Goal: Register for event/course

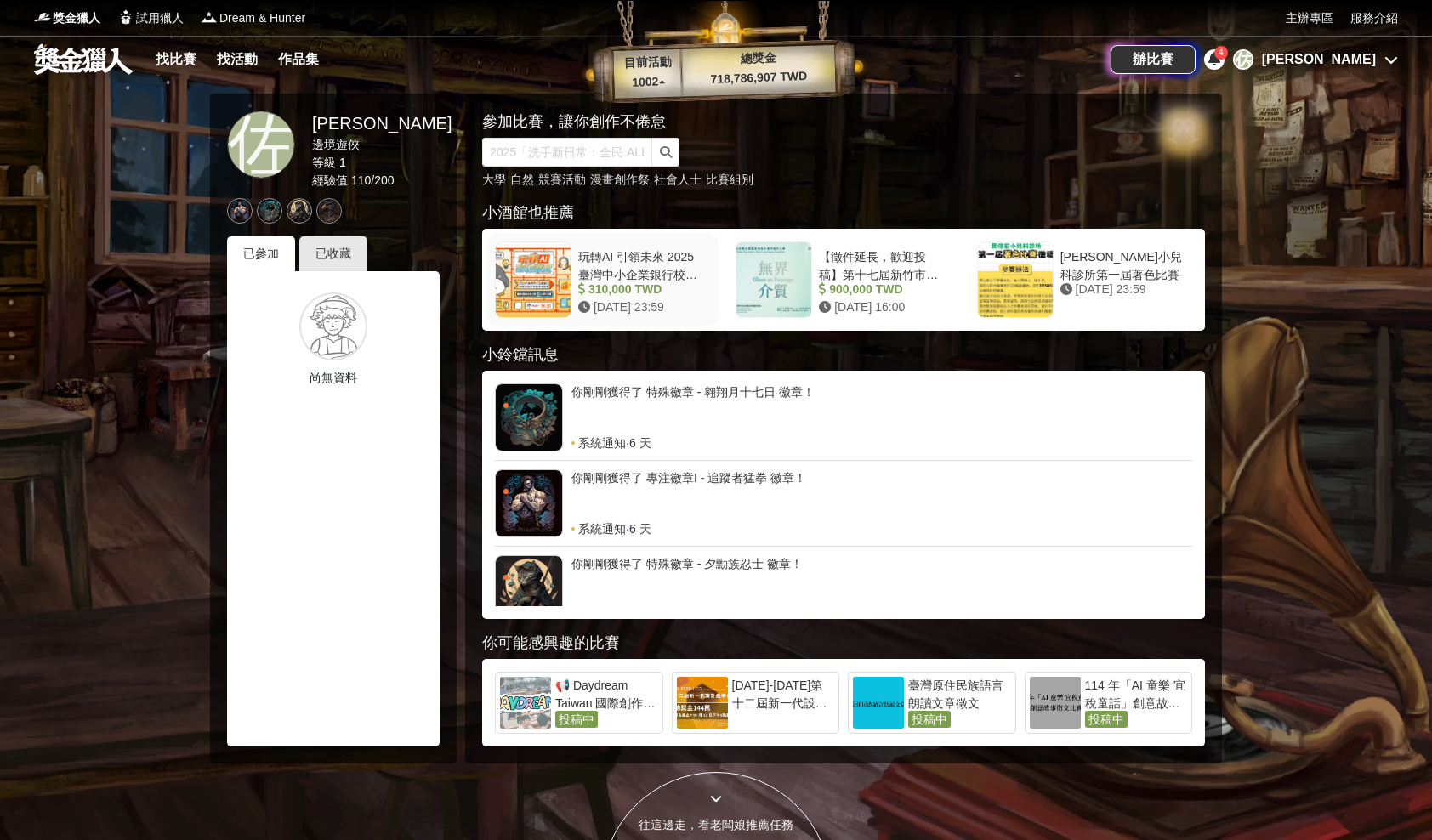
click at [587, 268] on div "玩轉AI 引領未來 2025臺灣中小企業銀行校園金融科技創意挑戰賽" at bounding box center [641, 264] width 125 height 32
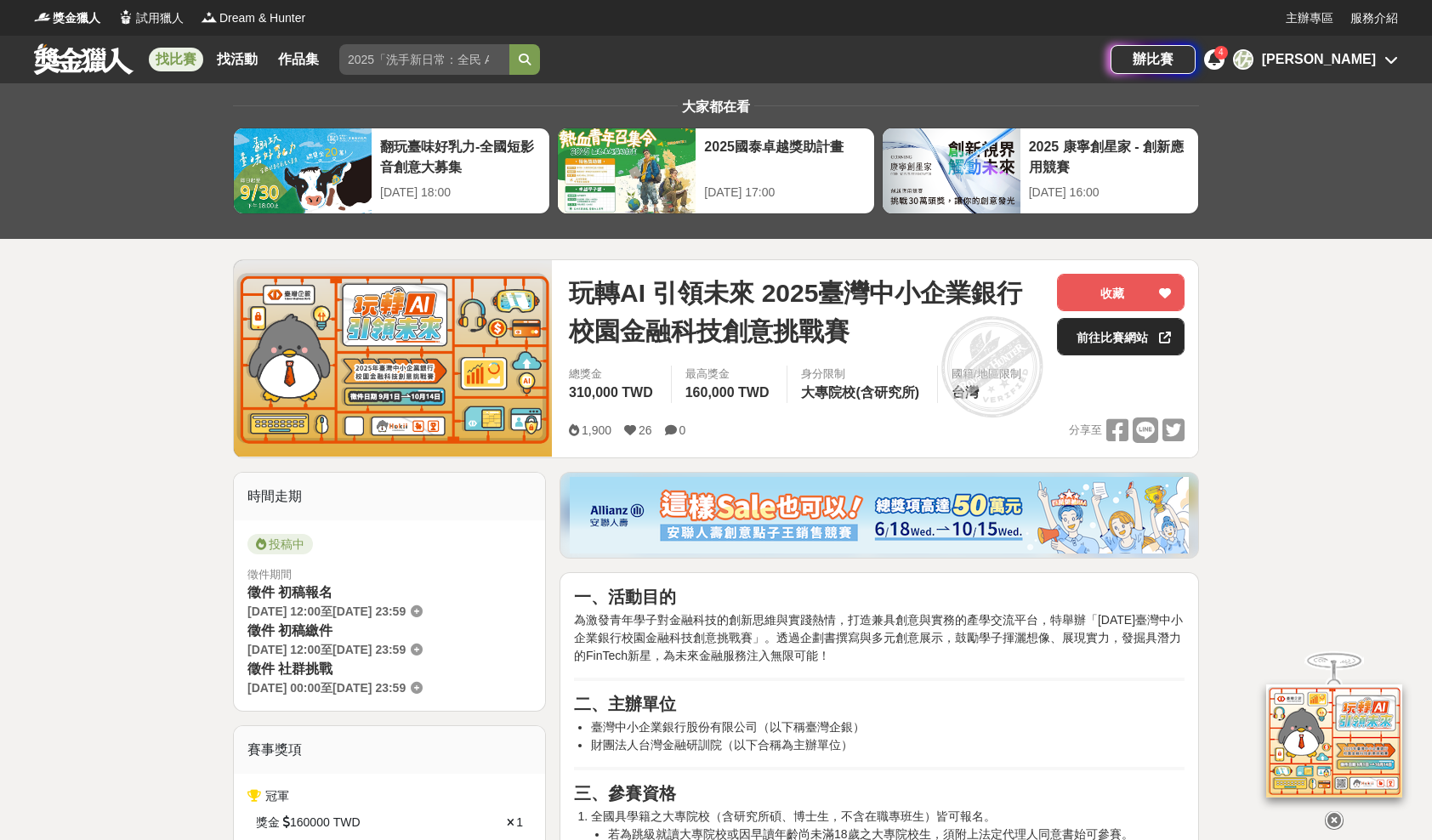
click at [1087, 330] on link "前往比賽網站" at bounding box center [1120, 336] width 128 height 38
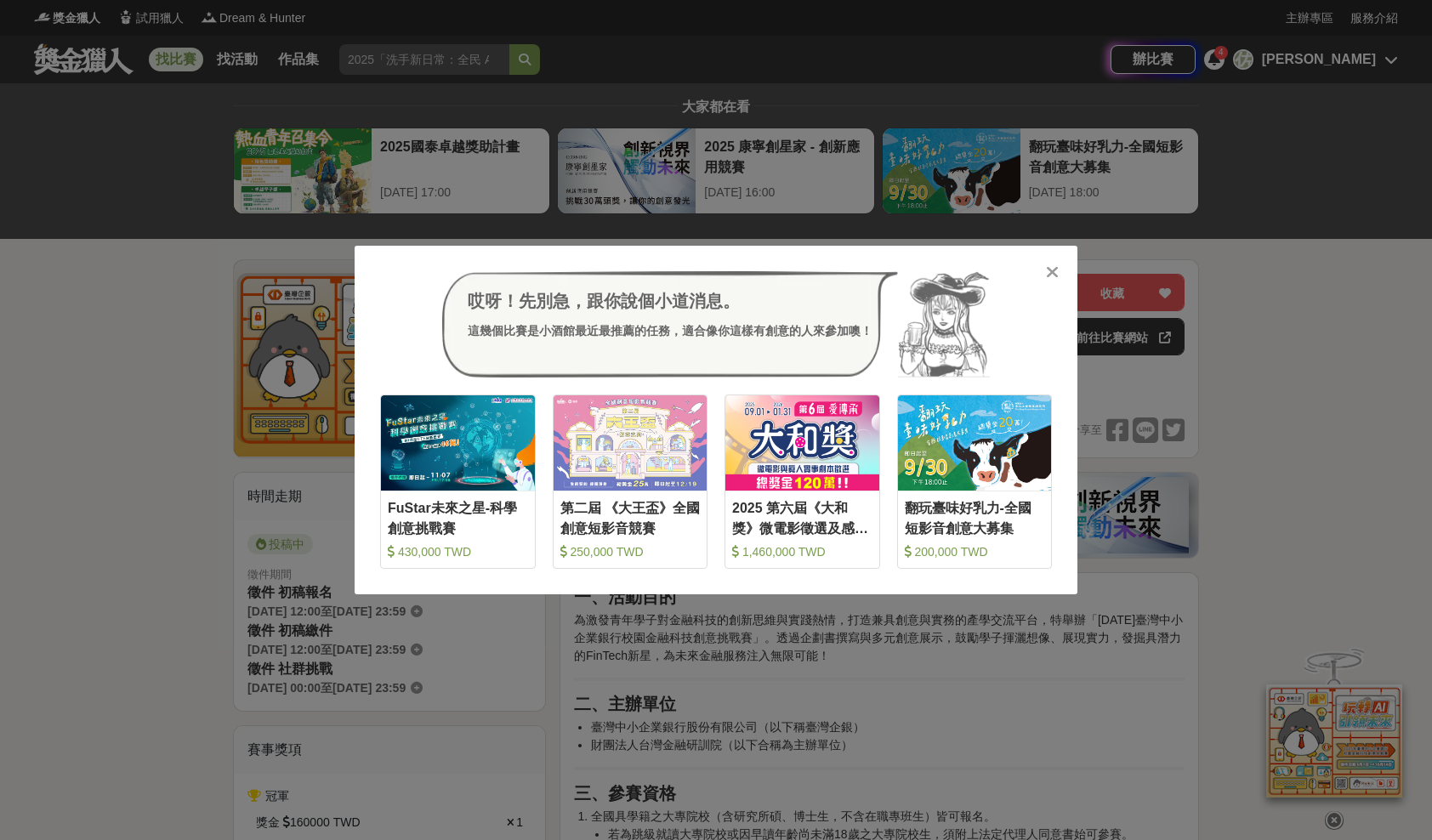
click at [182, 234] on div "哎呀！先別急，跟你說個小道消息。 這幾個比賽是小酒館最近最推薦的任務，適合像你這樣有創意的人來參加噢！ 收藏 FuStar未來之星-科學創意挑戰賽 430,0…" at bounding box center [716, 420] width 1432 height 840
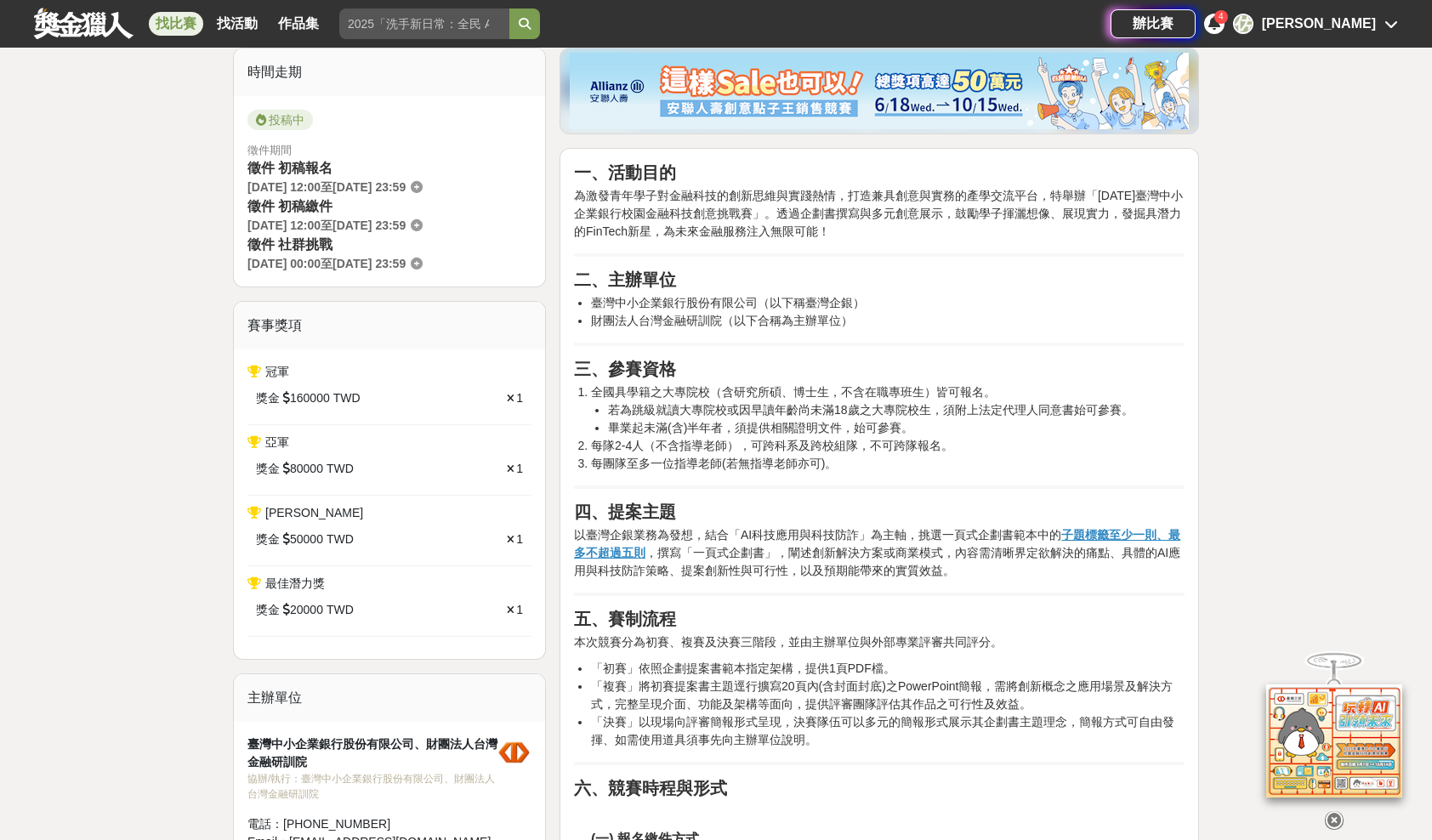
scroll to position [434, 0]
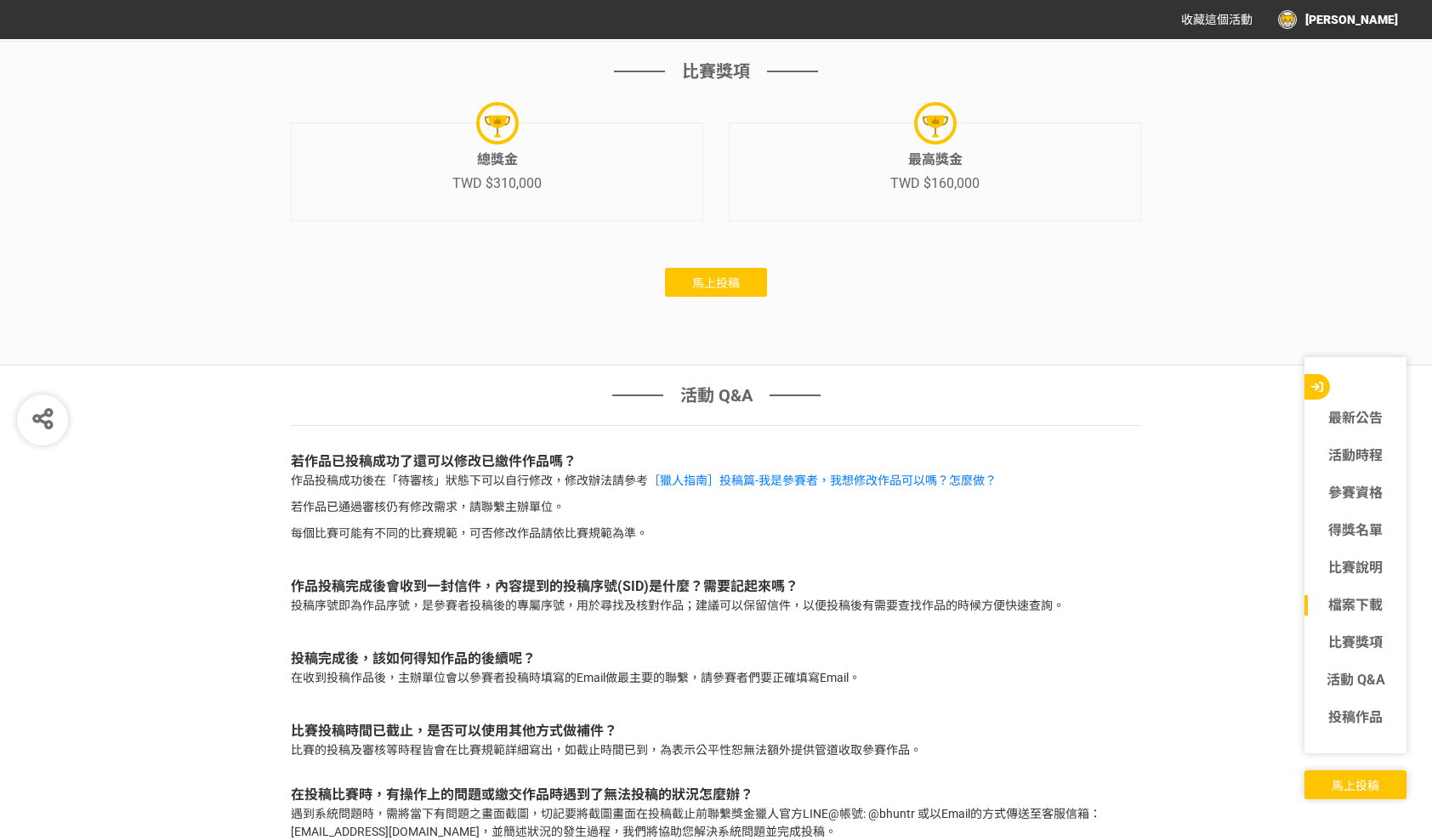
scroll to position [5477, 0]
click at [699, 286] on span "馬上投稿" at bounding box center [716, 282] width 48 height 14
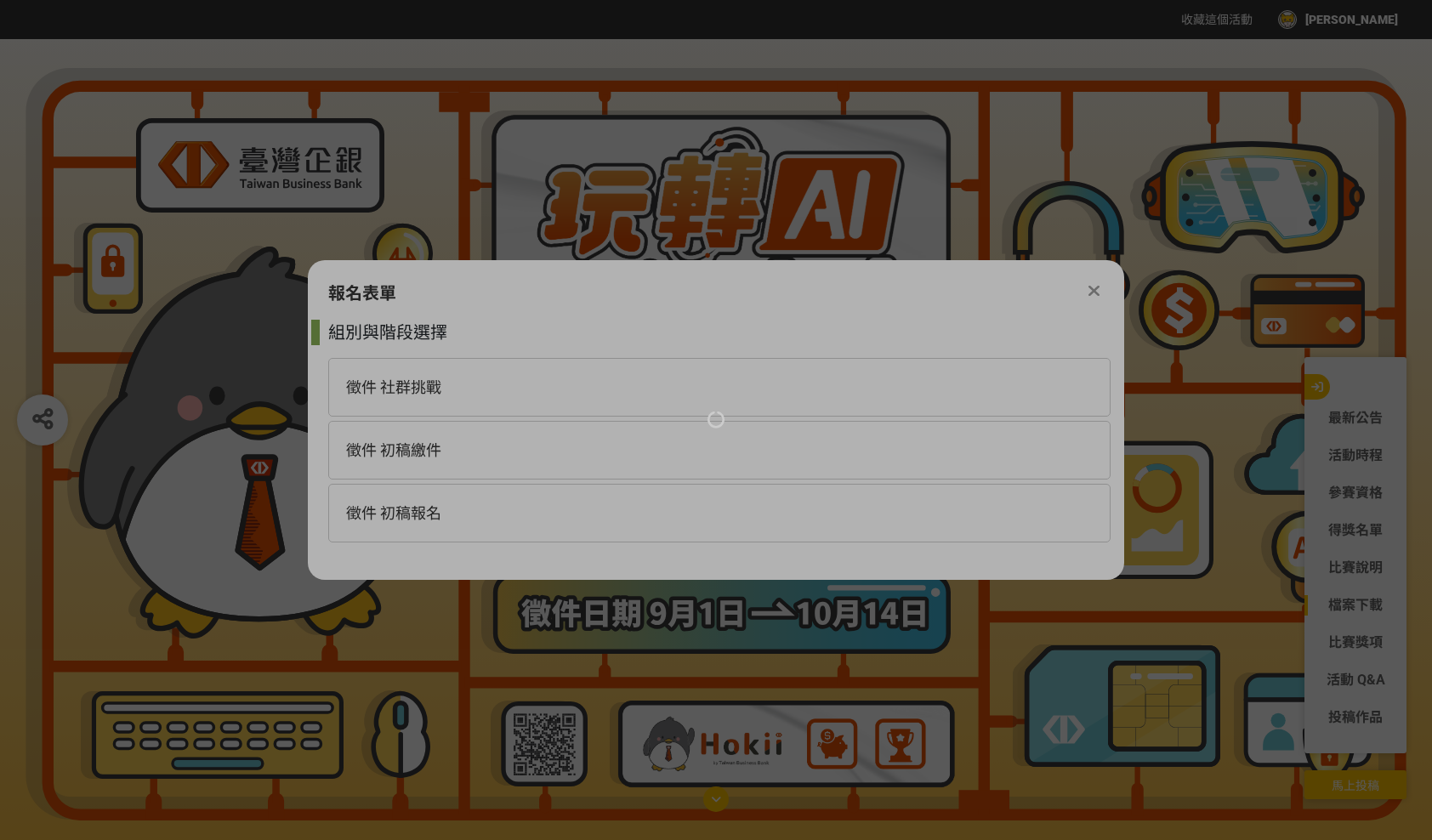
scroll to position [0, 0]
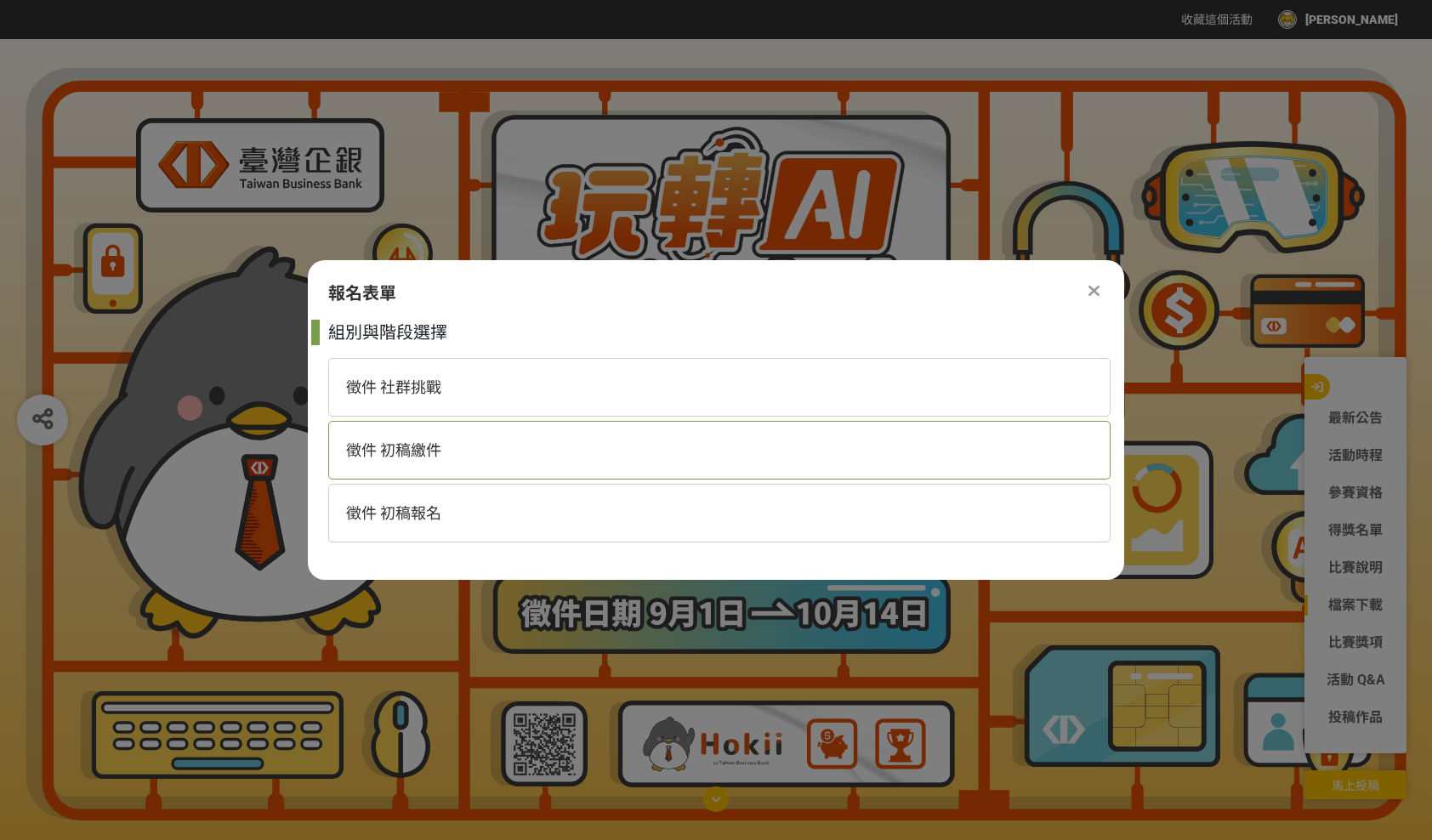
click at [669, 442] on div "徵件 初稿繳件" at bounding box center [719, 450] width 782 height 59
select select "185368:185627"
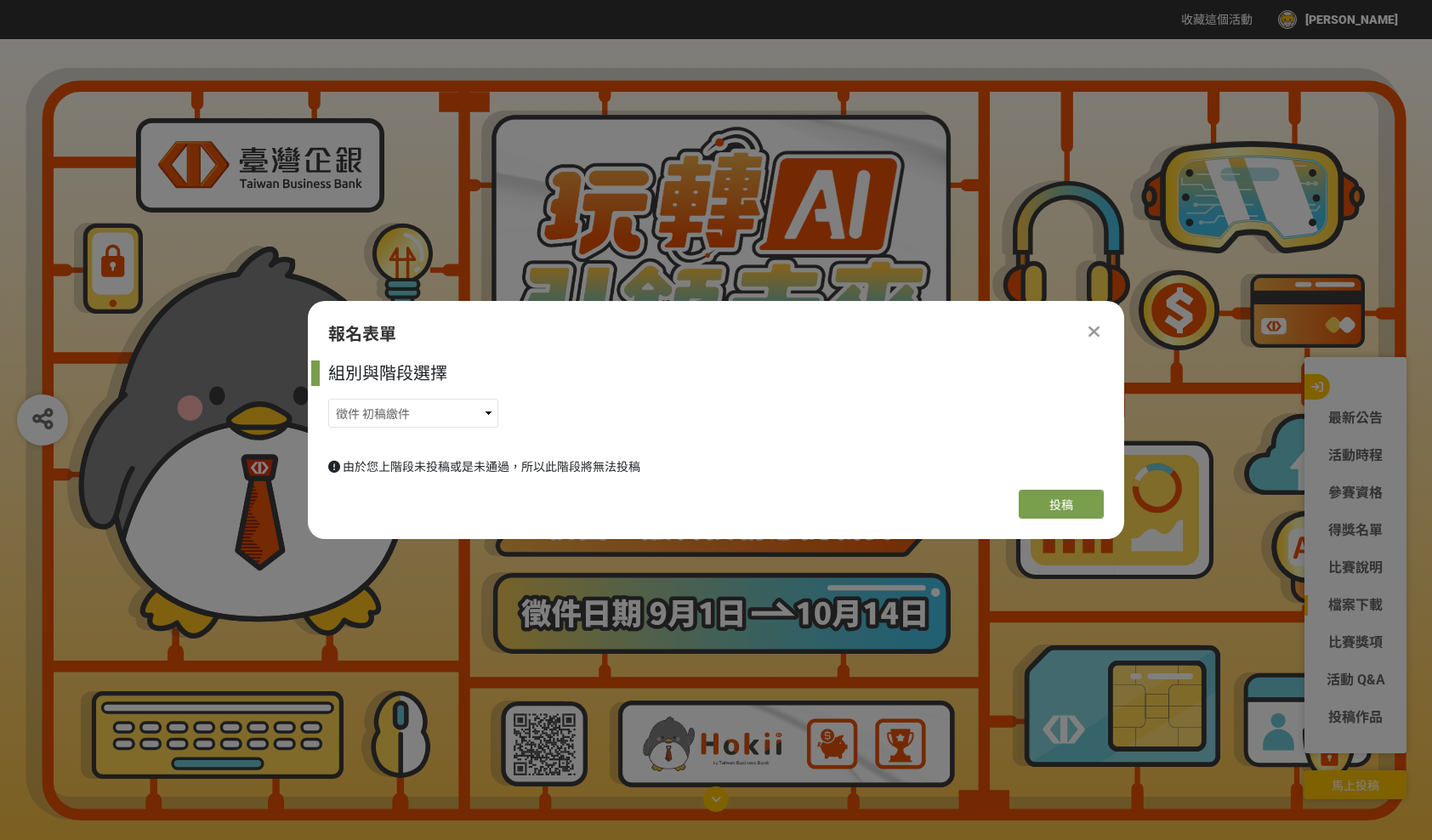
click at [1089, 324] on icon at bounding box center [1095, 332] width 11 height 17
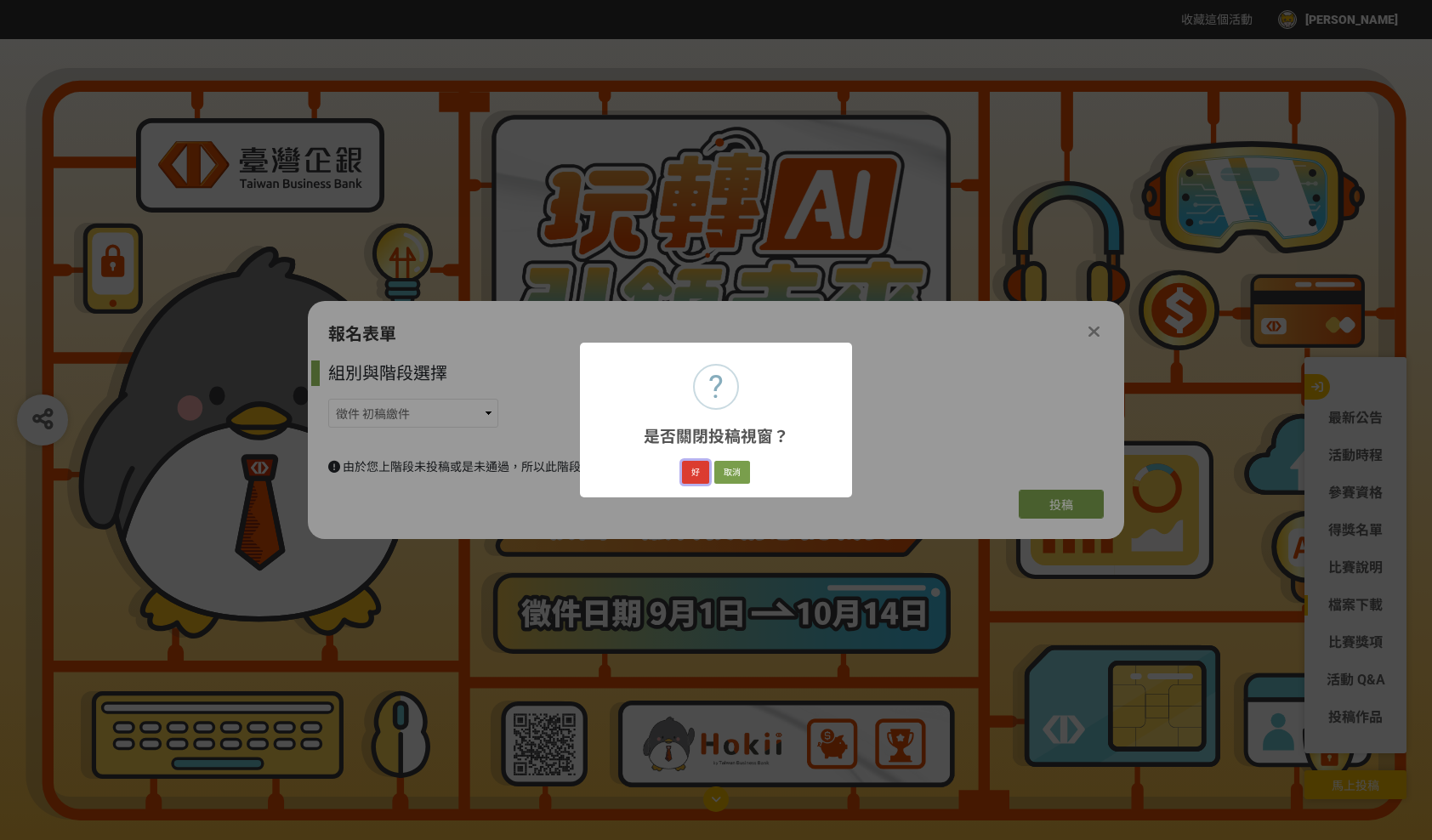
click at [703, 469] on button "好" at bounding box center [696, 473] width 28 height 24
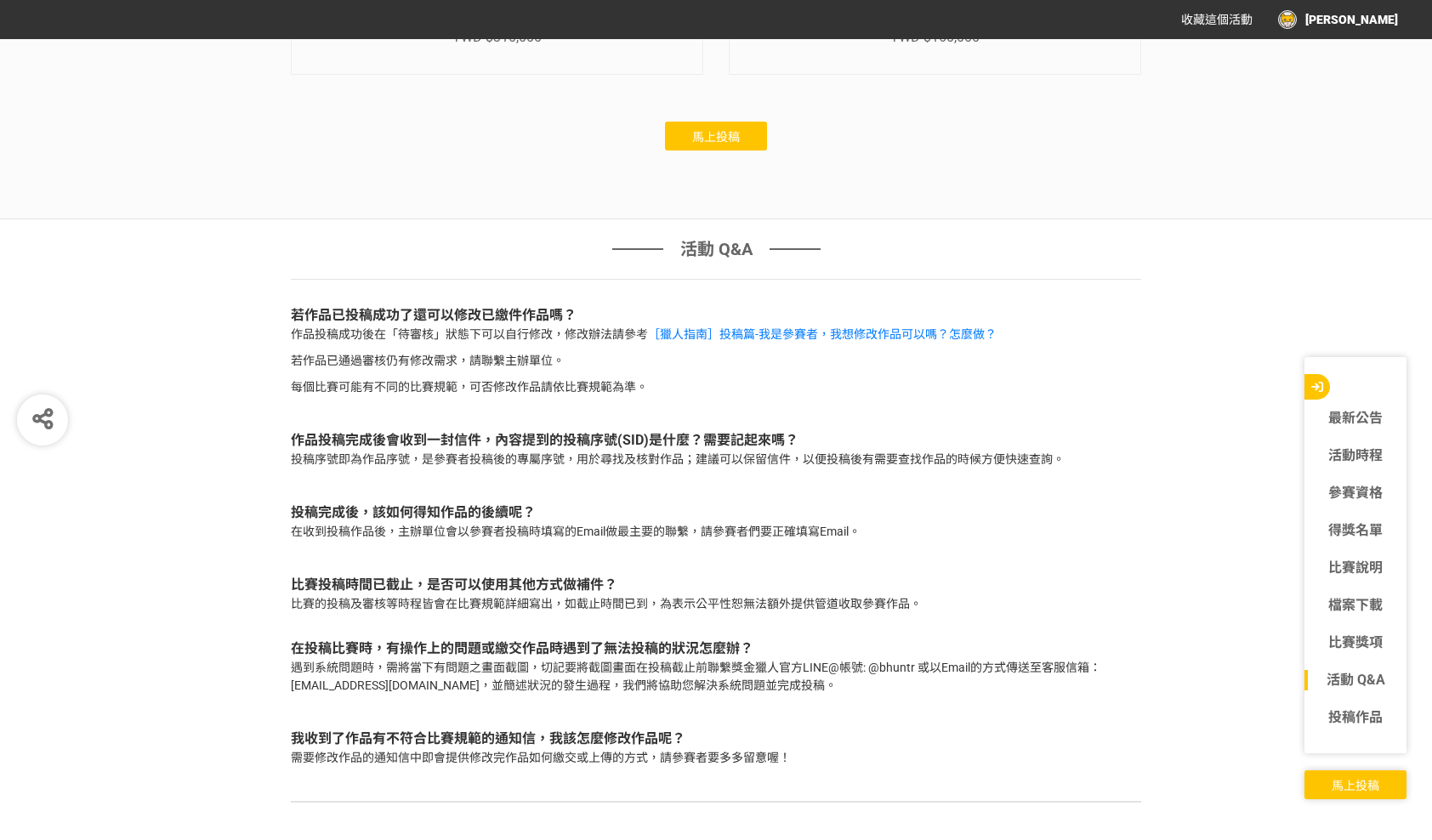
scroll to position [5625, 0]
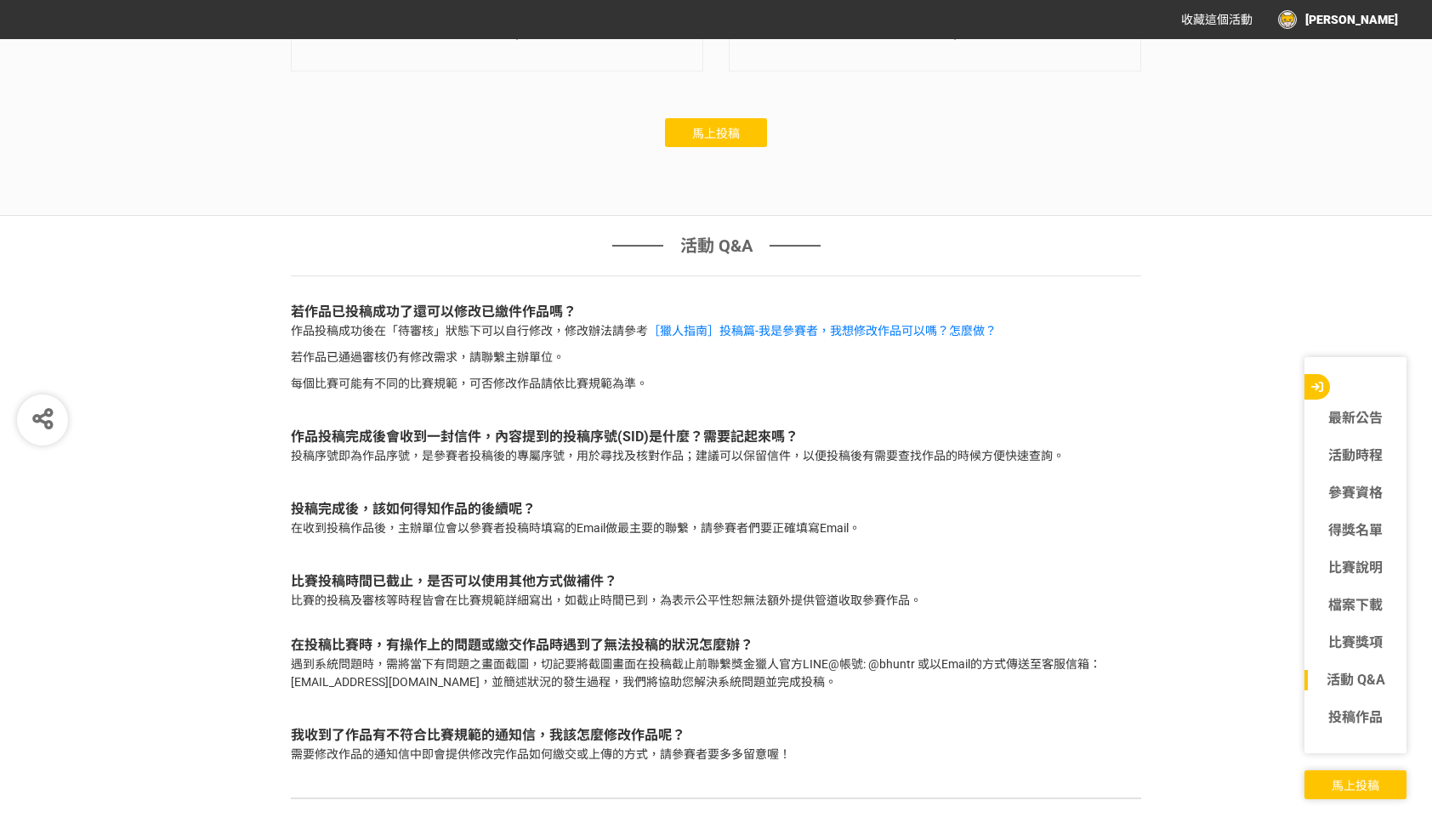
click at [723, 147] on button "馬上投稿" at bounding box center [716, 132] width 102 height 28
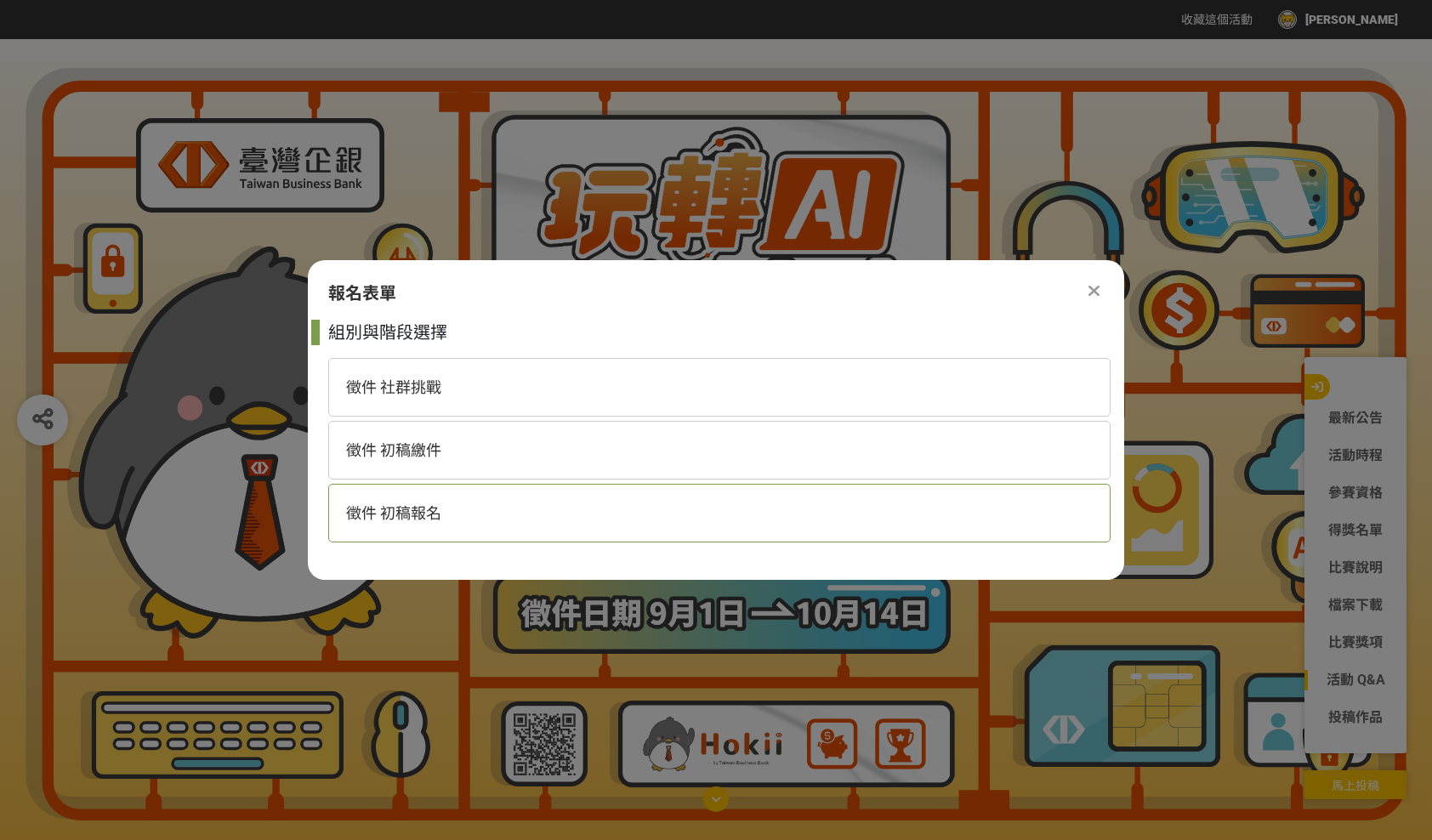
click at [498, 530] on div "徵件 初稿報名" at bounding box center [719, 514] width 782 height 59
select select "185368:185625"
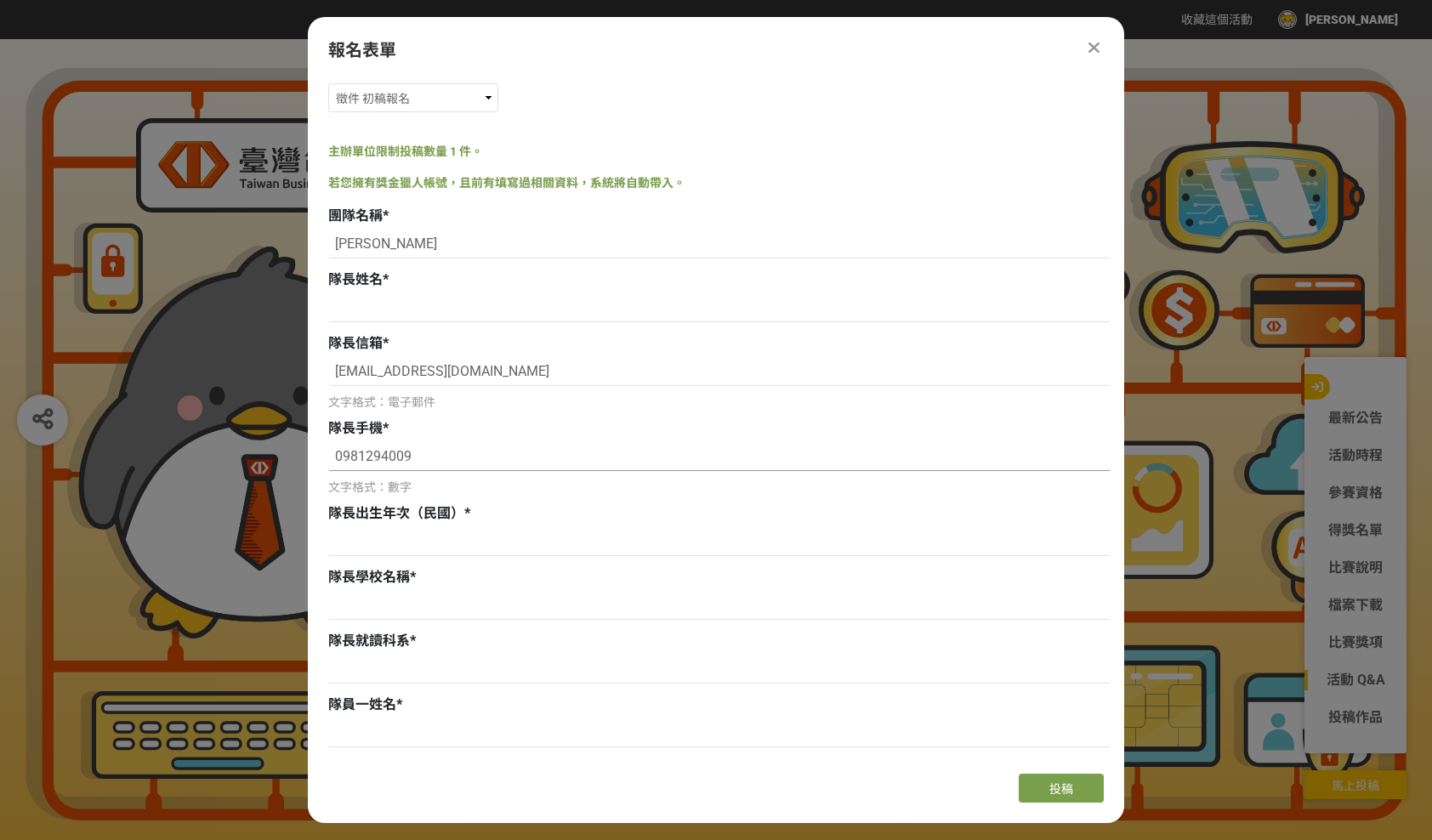
scroll to position [32, 0]
click at [417, 304] on input at bounding box center [719, 306] width 782 height 28
type input "x"
type input "李乃仁"
click at [392, 546] on input at bounding box center [719, 540] width 782 height 28
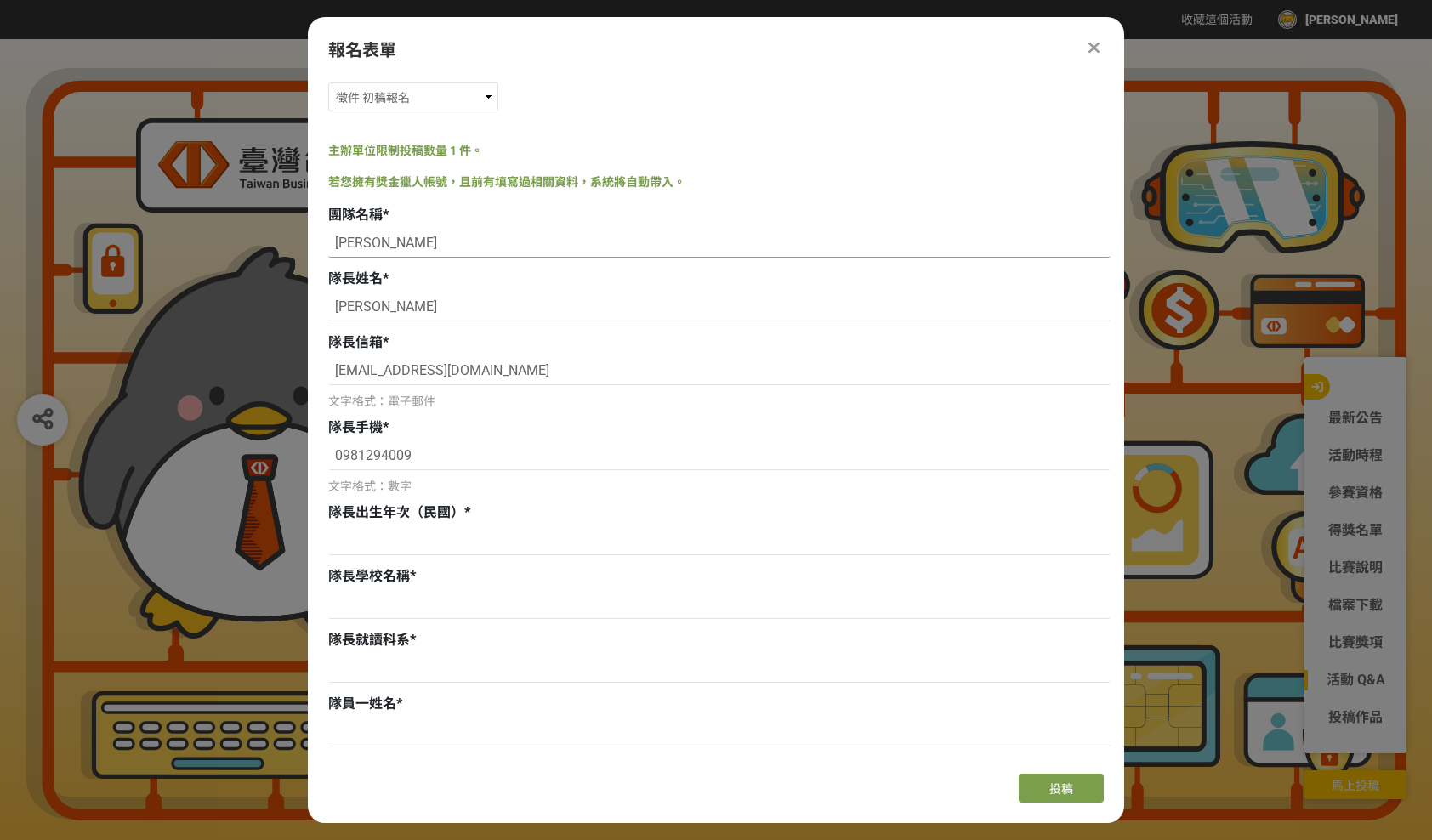
click at [334, 233] on input "[PERSON_NAME]" at bounding box center [719, 243] width 782 height 28
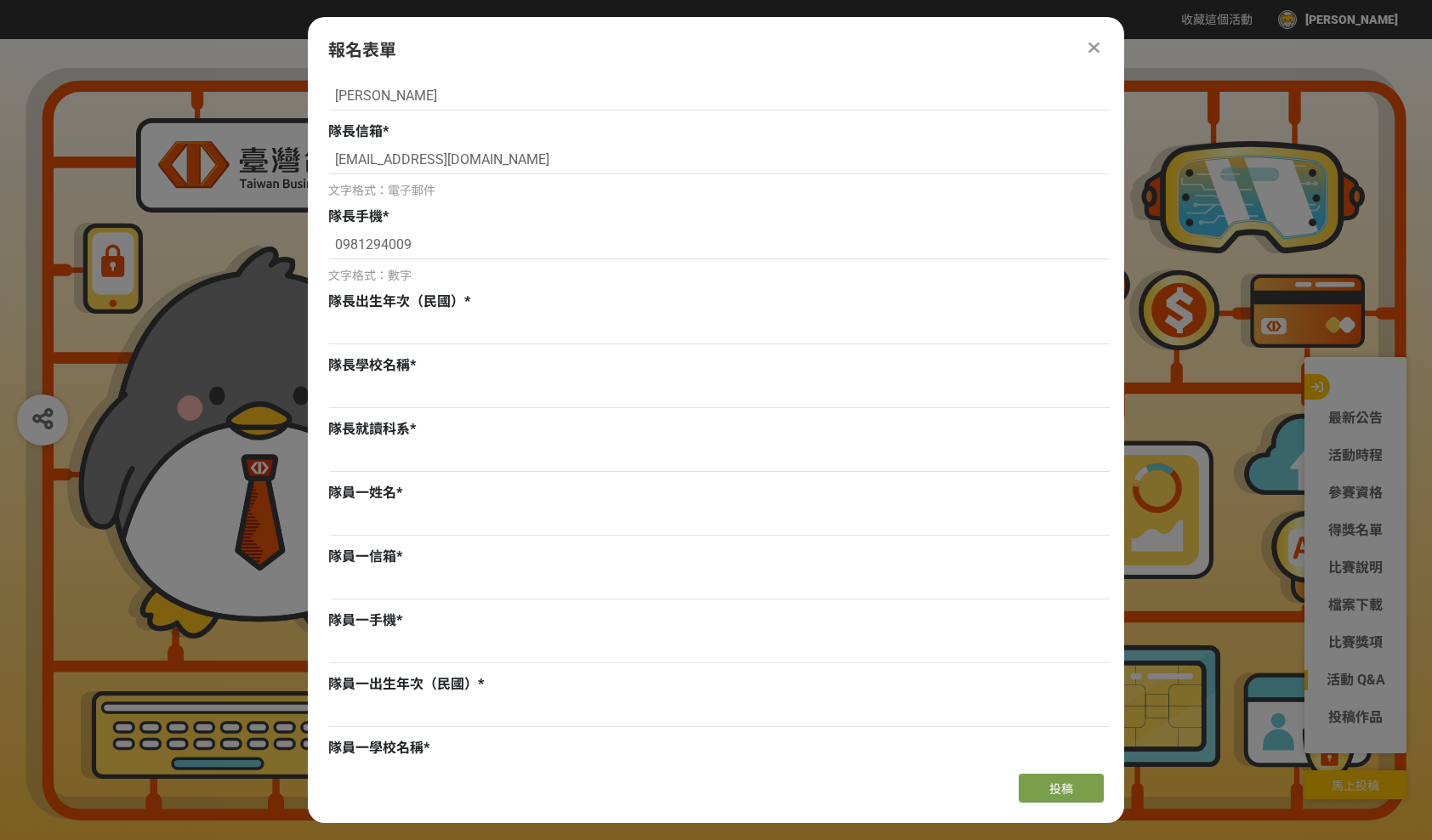
scroll to position [269, 0]
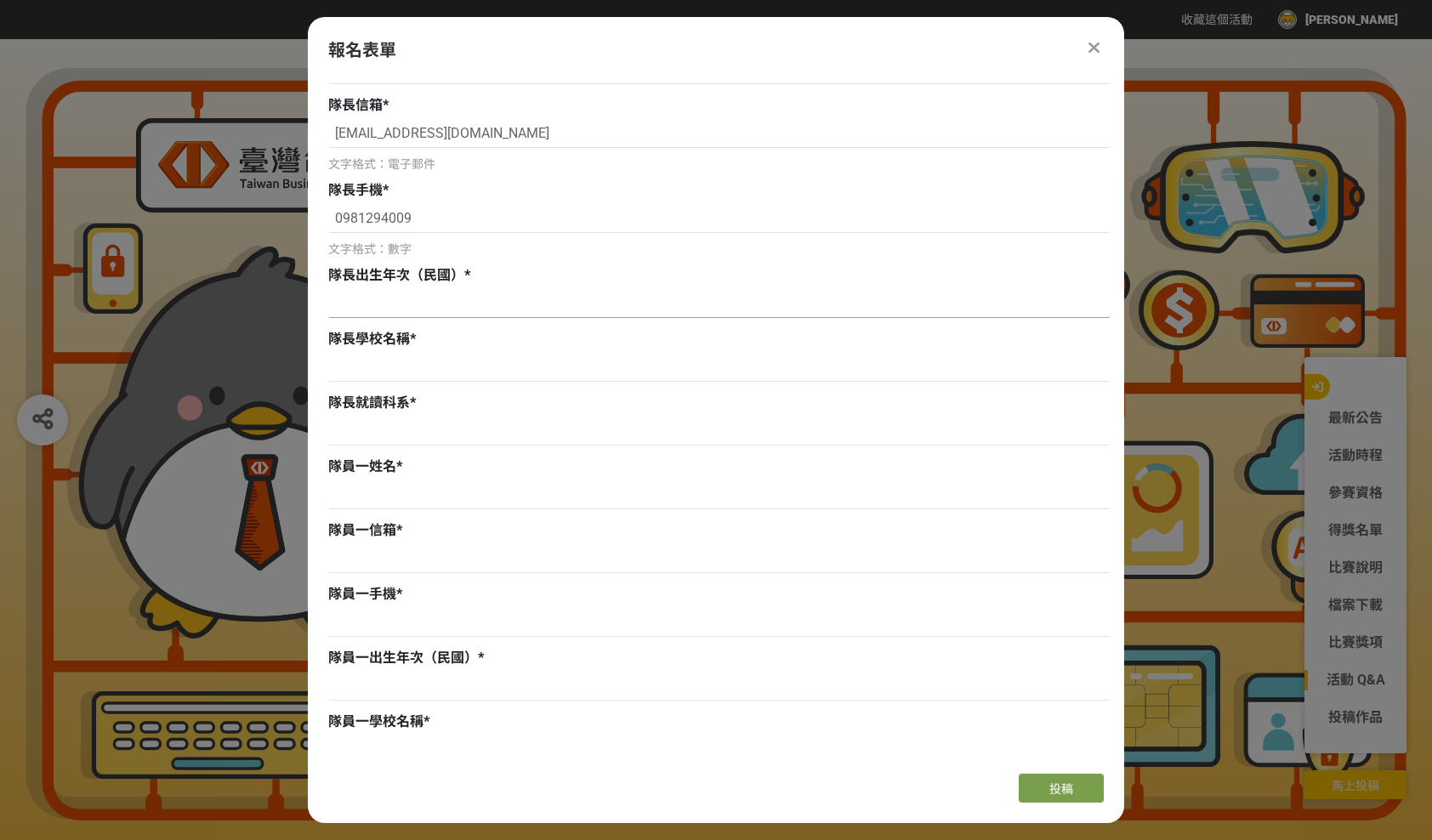
type input "你說的都對"
click at [358, 313] on input at bounding box center [719, 303] width 782 height 28
type input "2"
type input "94/4/2"
click at [365, 359] on input at bounding box center [719, 367] width 782 height 28
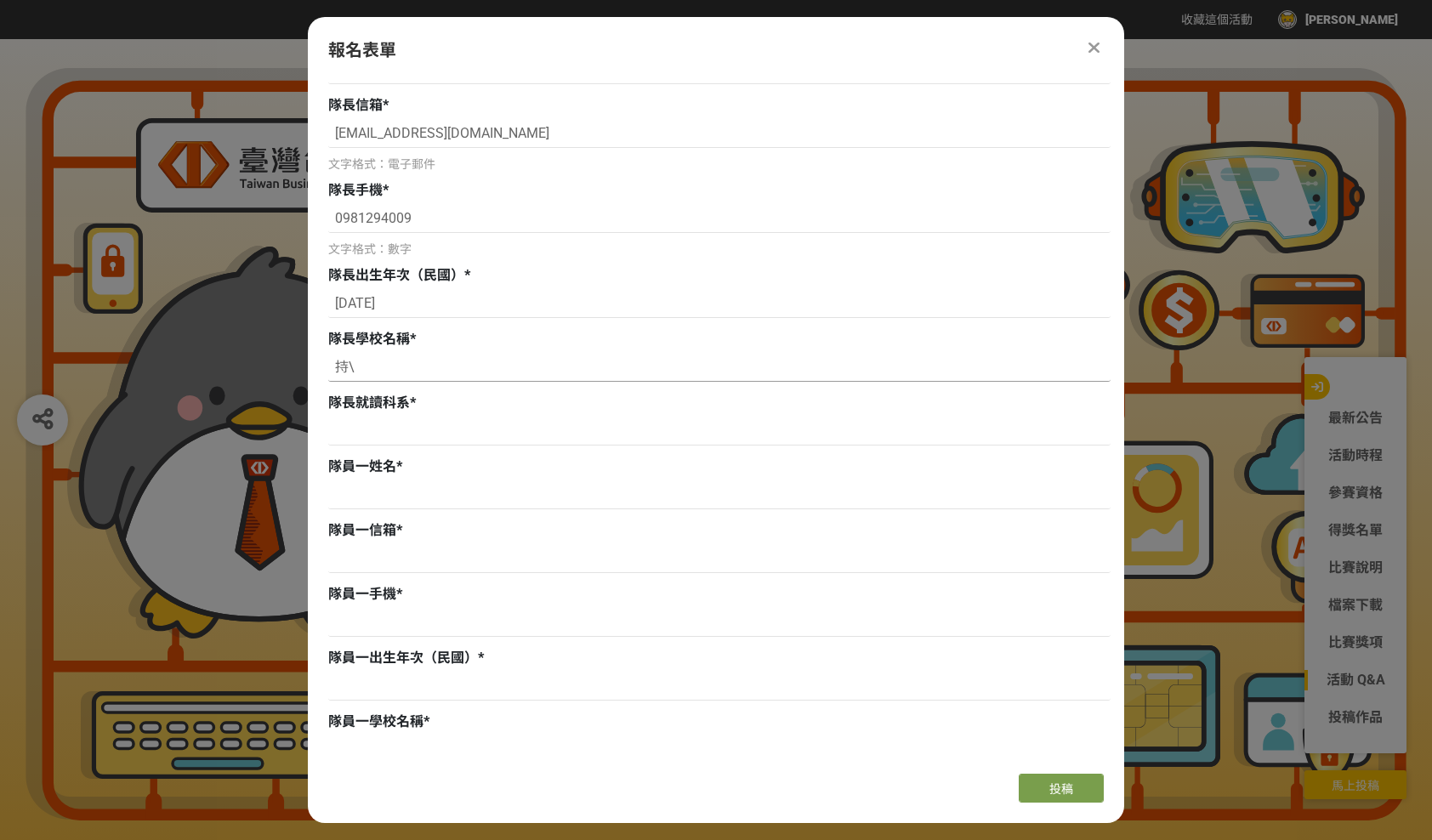
type input "持"
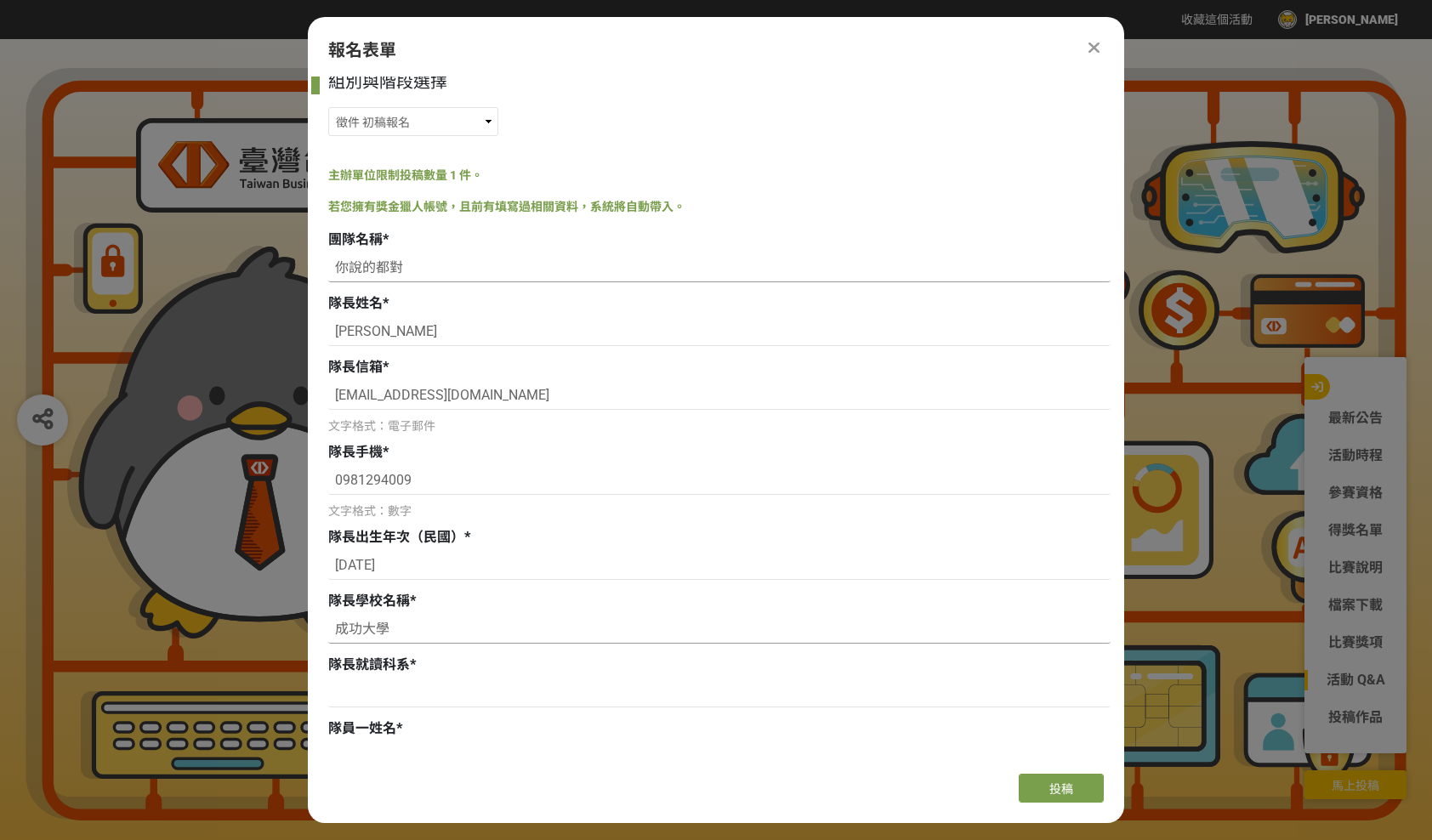
scroll to position [10, 0]
type input "成功大學"
click at [430, 269] on input "你說的都對" at bounding box center [719, 265] width 782 height 28
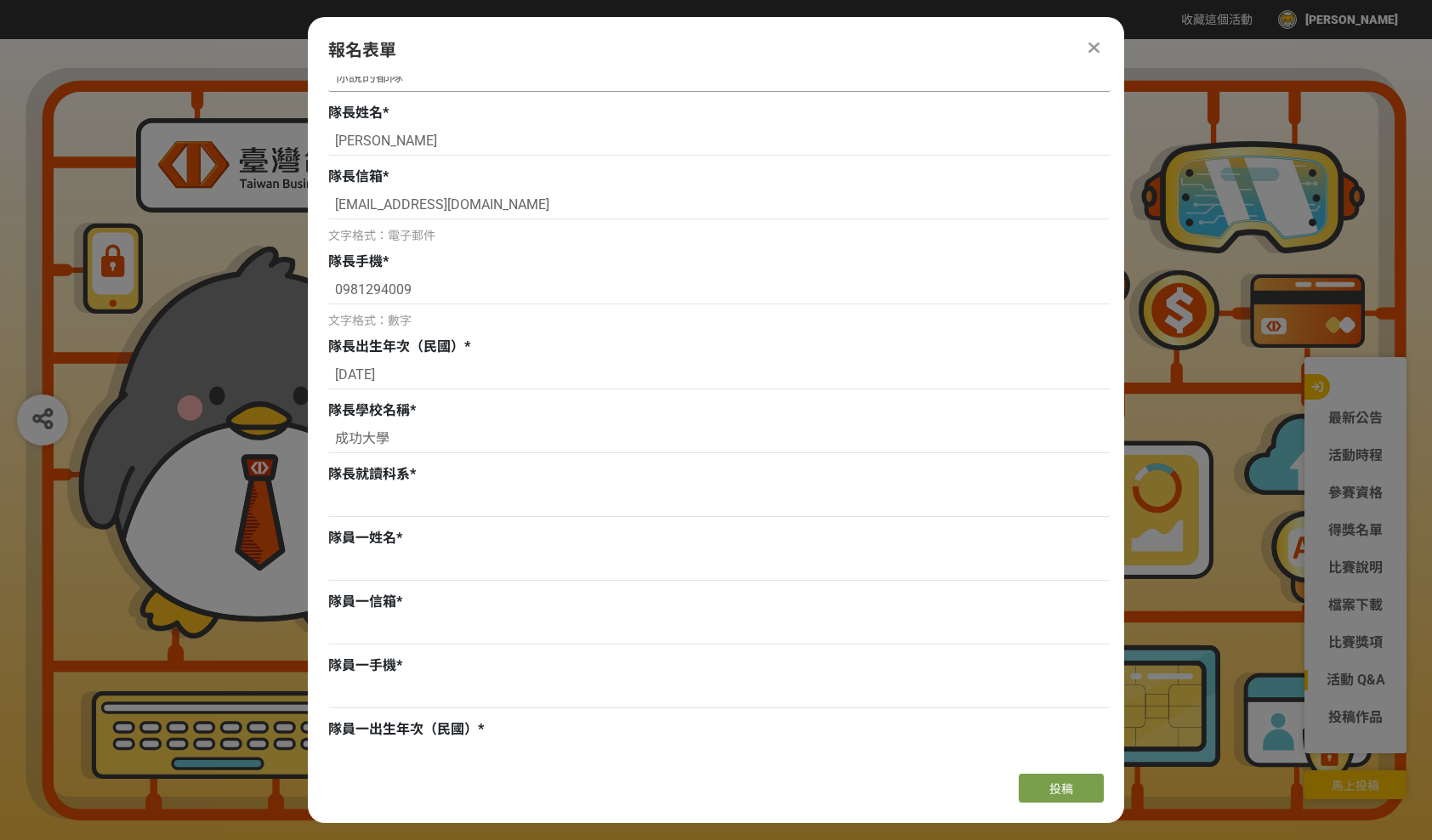
scroll to position [199, 0]
type input "你說的都隊"
click at [392, 508] on input at bounding box center [719, 501] width 782 height 28
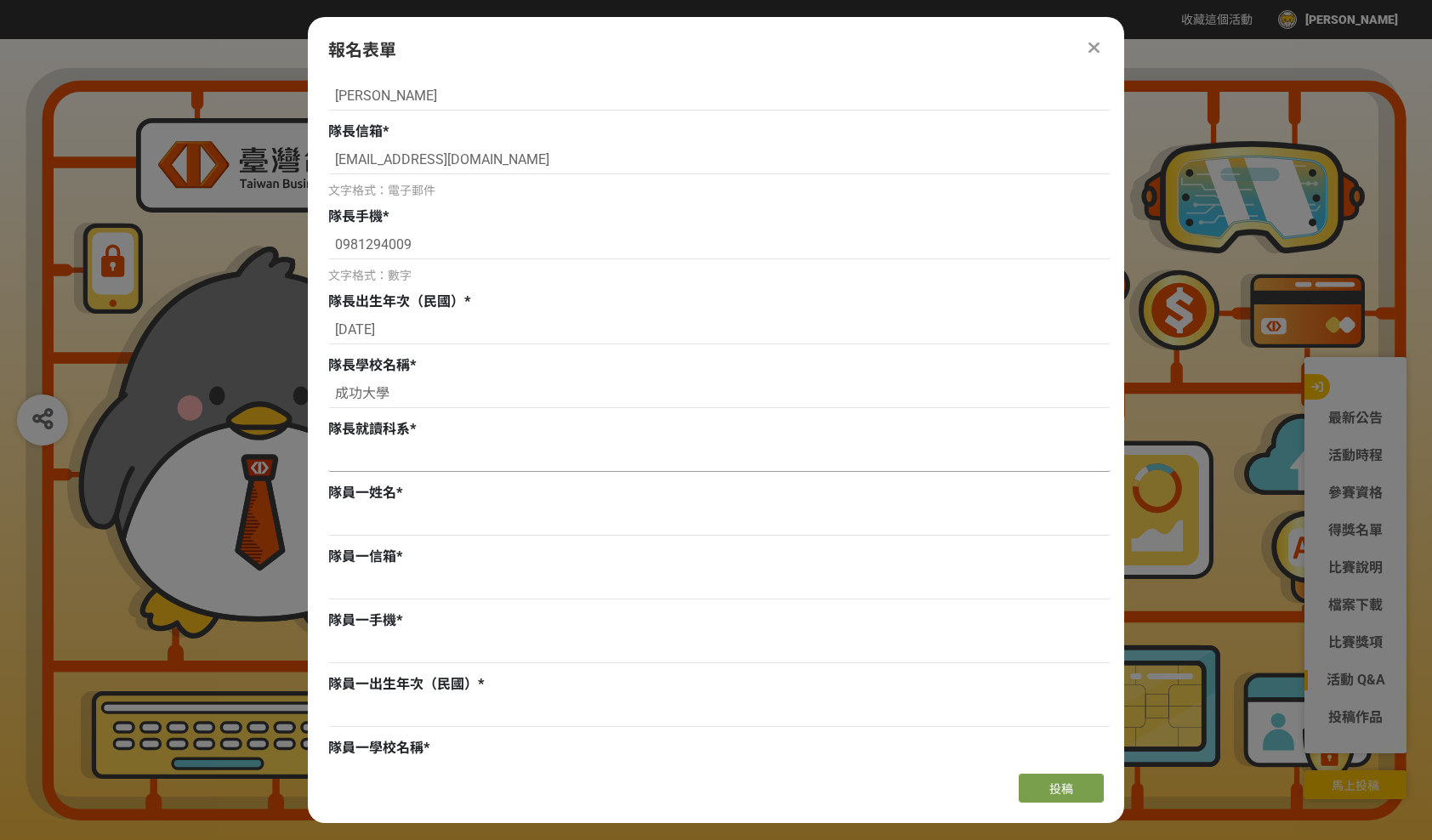
scroll to position [246, 0]
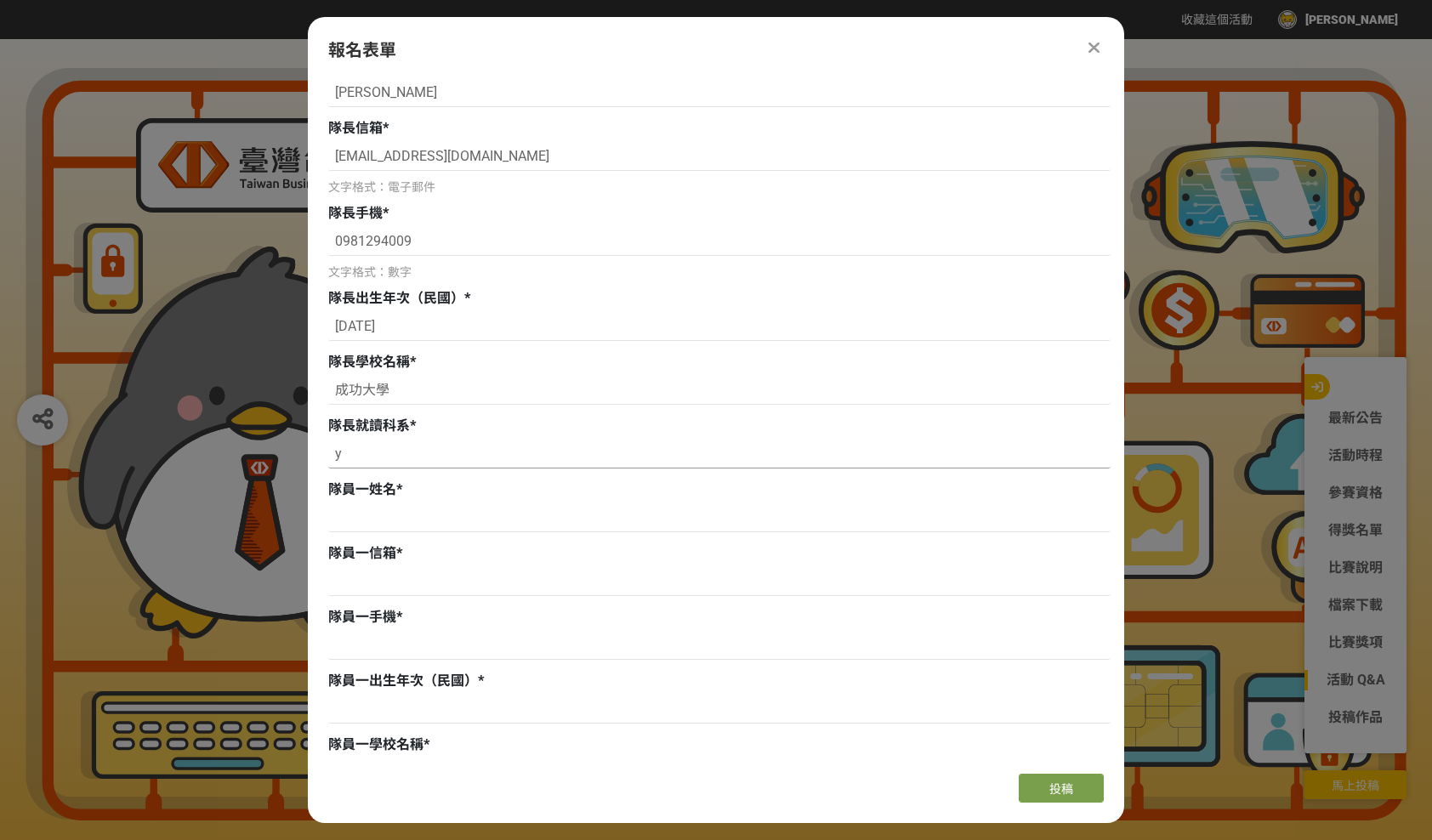
type input "y"
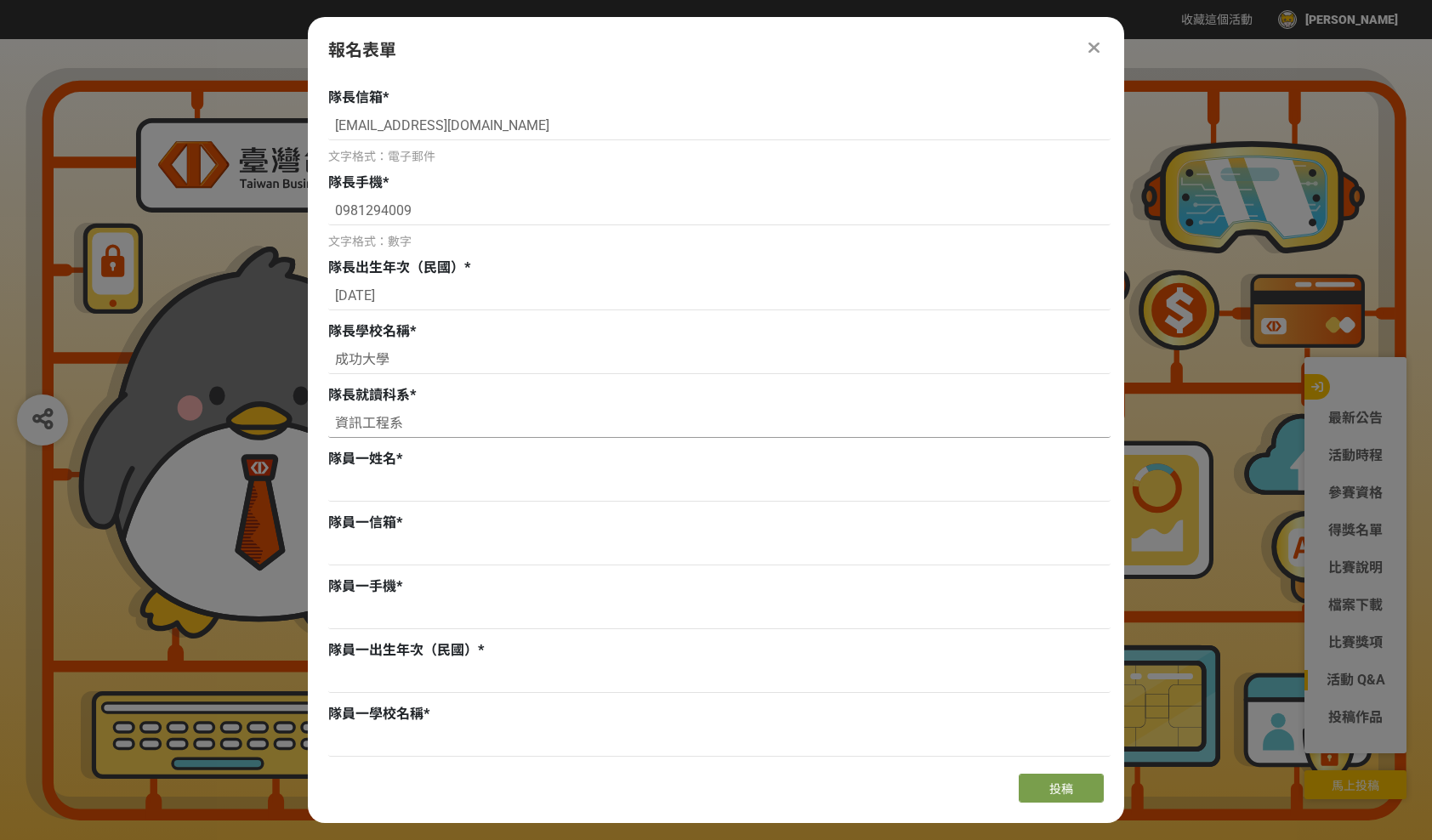
scroll to position [302, 0]
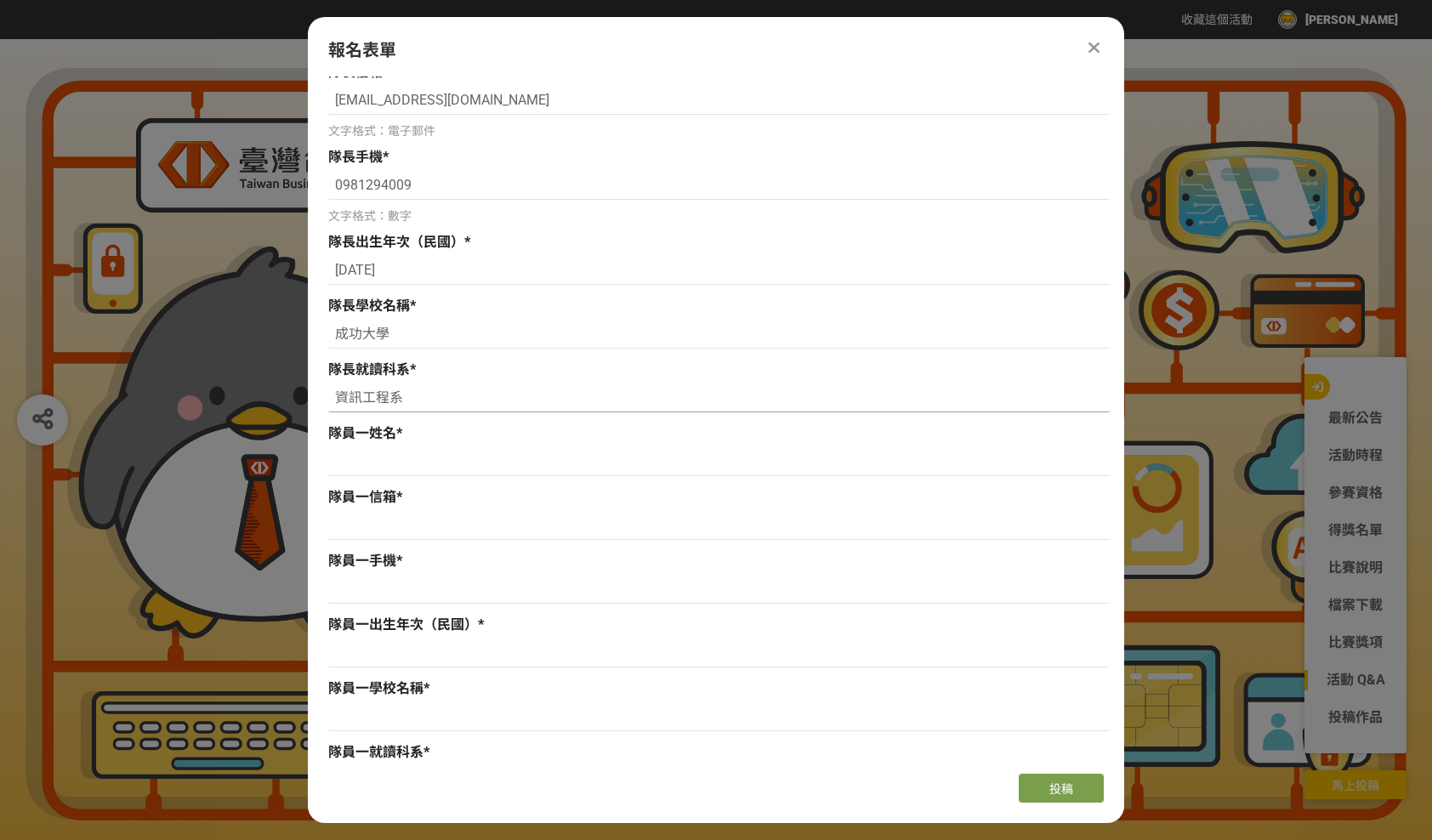
type input "資訊工程系"
click at [381, 480] on div at bounding box center [719, 464] width 782 height 33
click at [398, 468] on input at bounding box center [719, 461] width 782 height 28
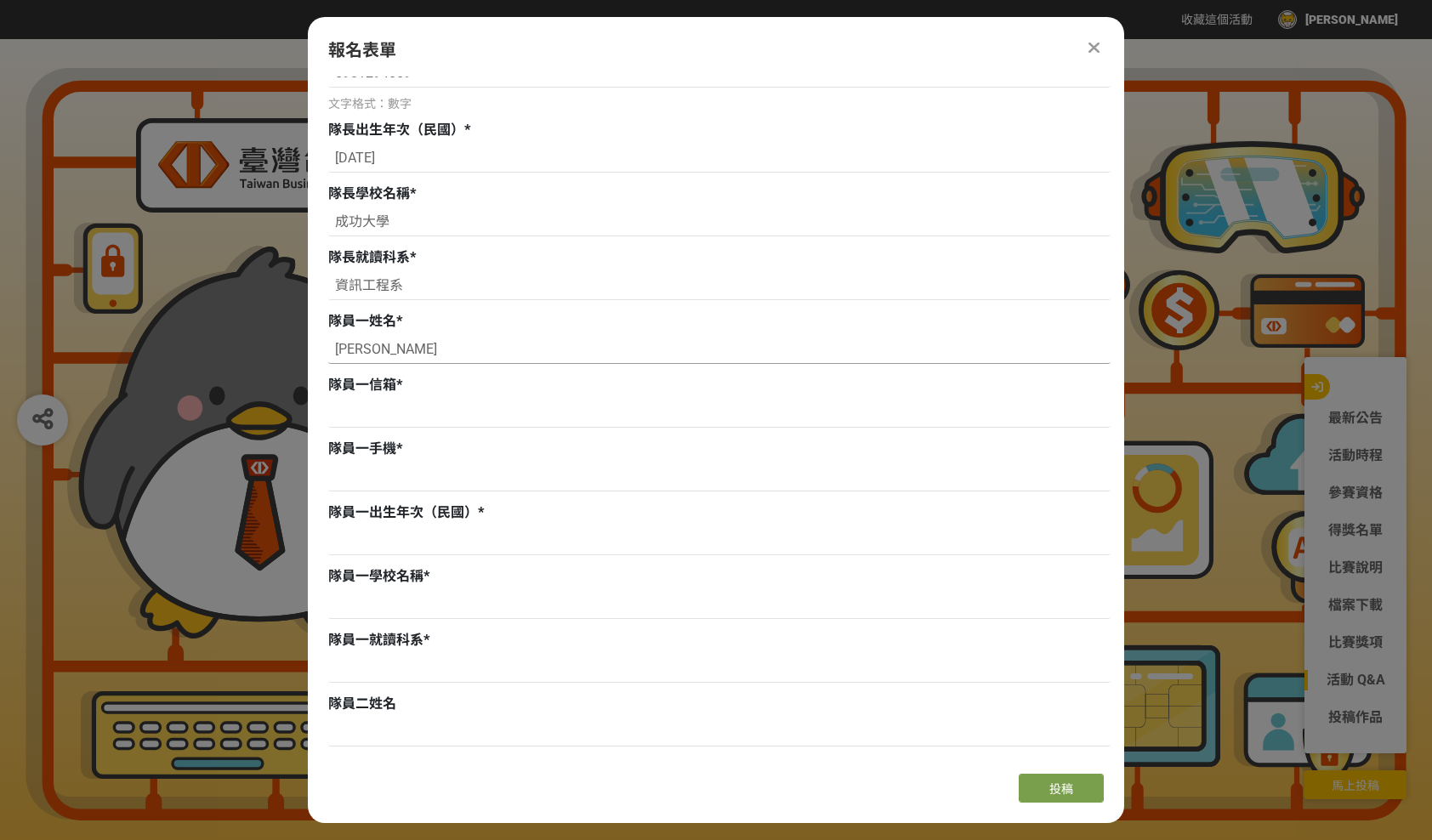
scroll to position [417, 0]
click at [389, 424] on input at bounding box center [719, 410] width 782 height 28
click at [440, 331] on div "隊員一姓名 * 柯羽恩" at bounding box center [719, 337] width 782 height 57
click at [428, 353] on input "柯羽恩" at bounding box center [719, 346] width 782 height 28
type input "柯"
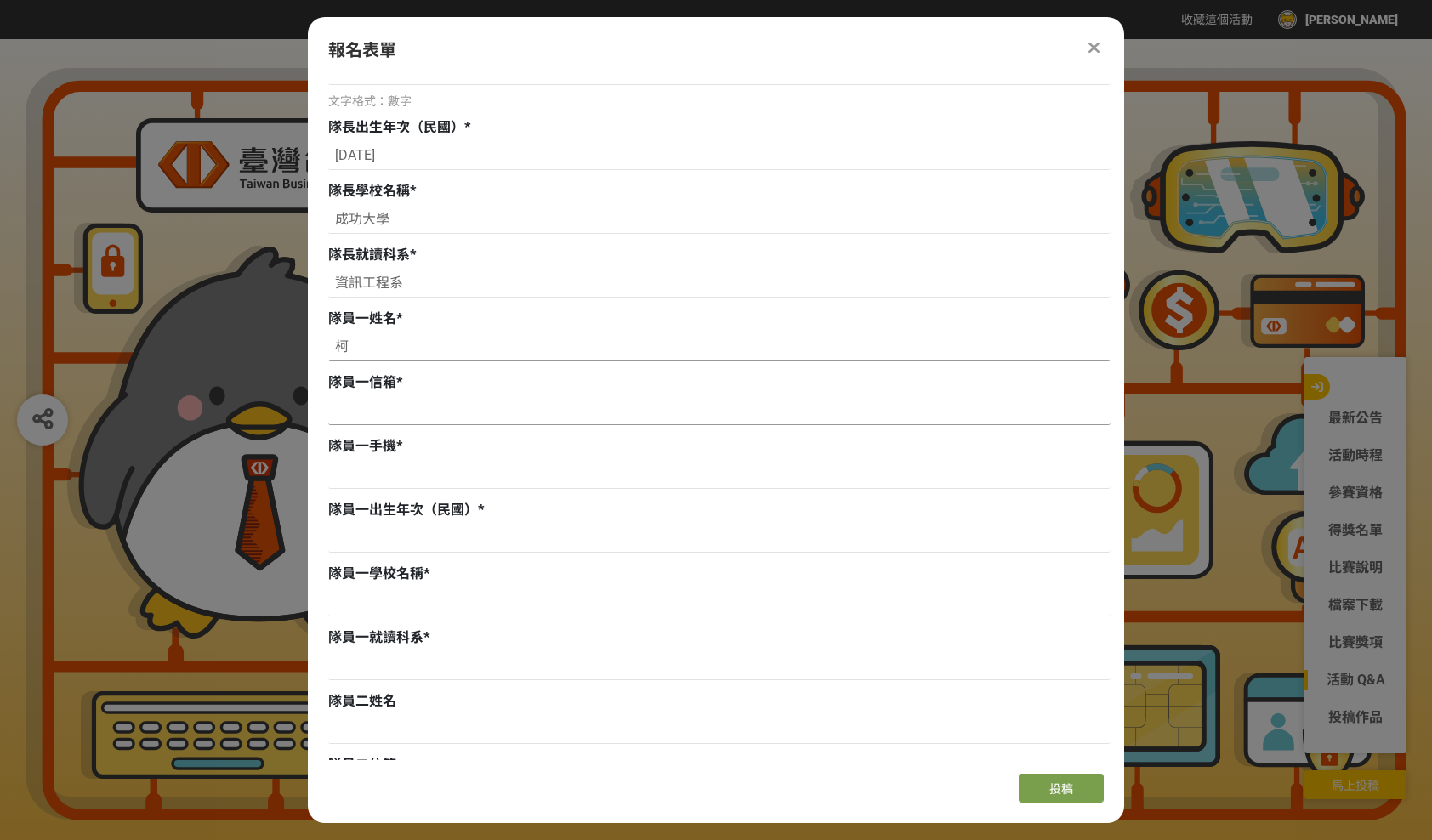
type input "柯"
click at [656, 405] on input "柯" at bounding box center [719, 410] width 782 height 28
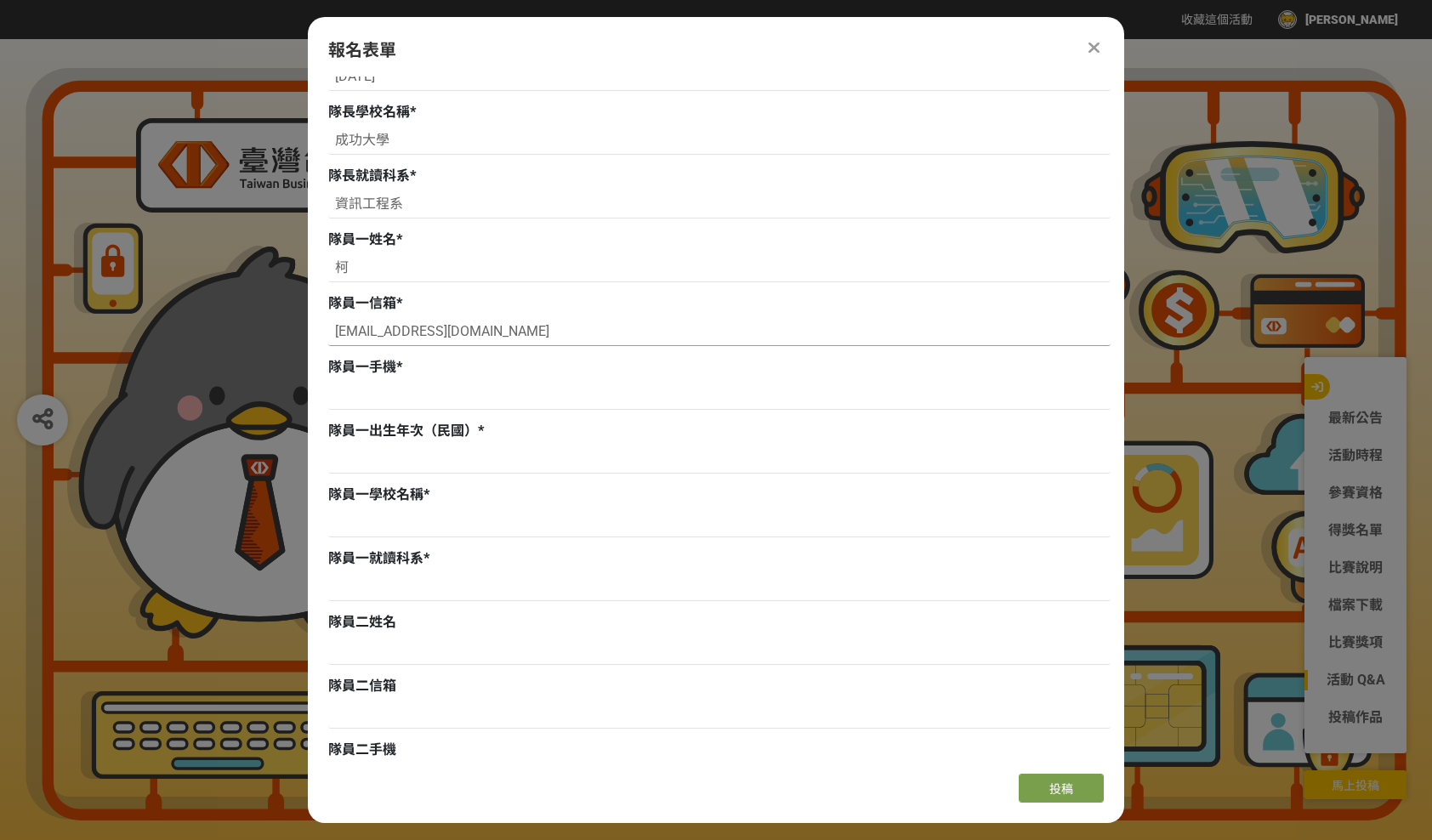
scroll to position [497, 0]
type input "ko940506@gmail.com"
click at [643, 399] on input at bounding box center [719, 394] width 782 height 28
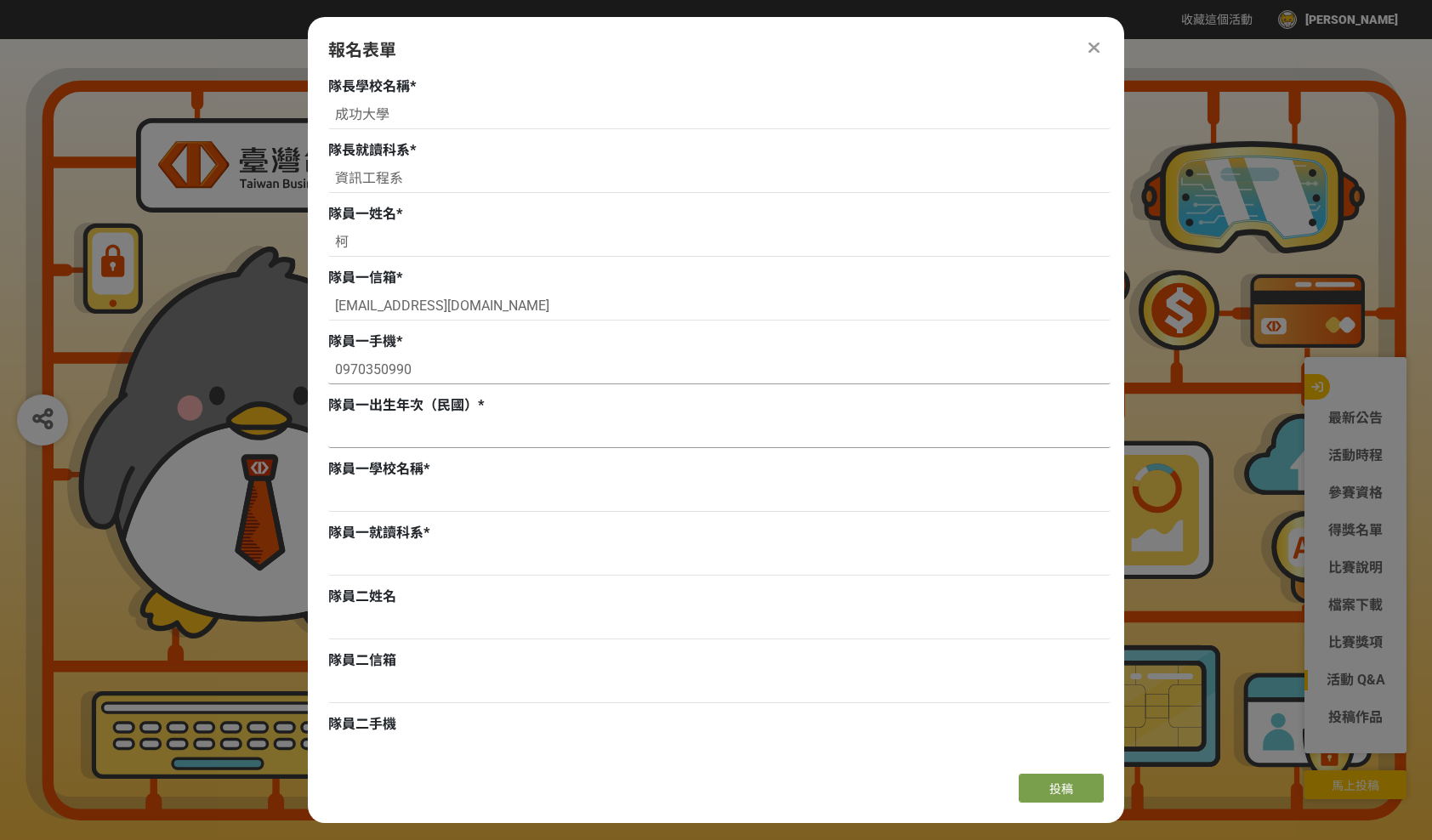
type input "0970350990"
click at [595, 438] on input at bounding box center [719, 433] width 782 height 28
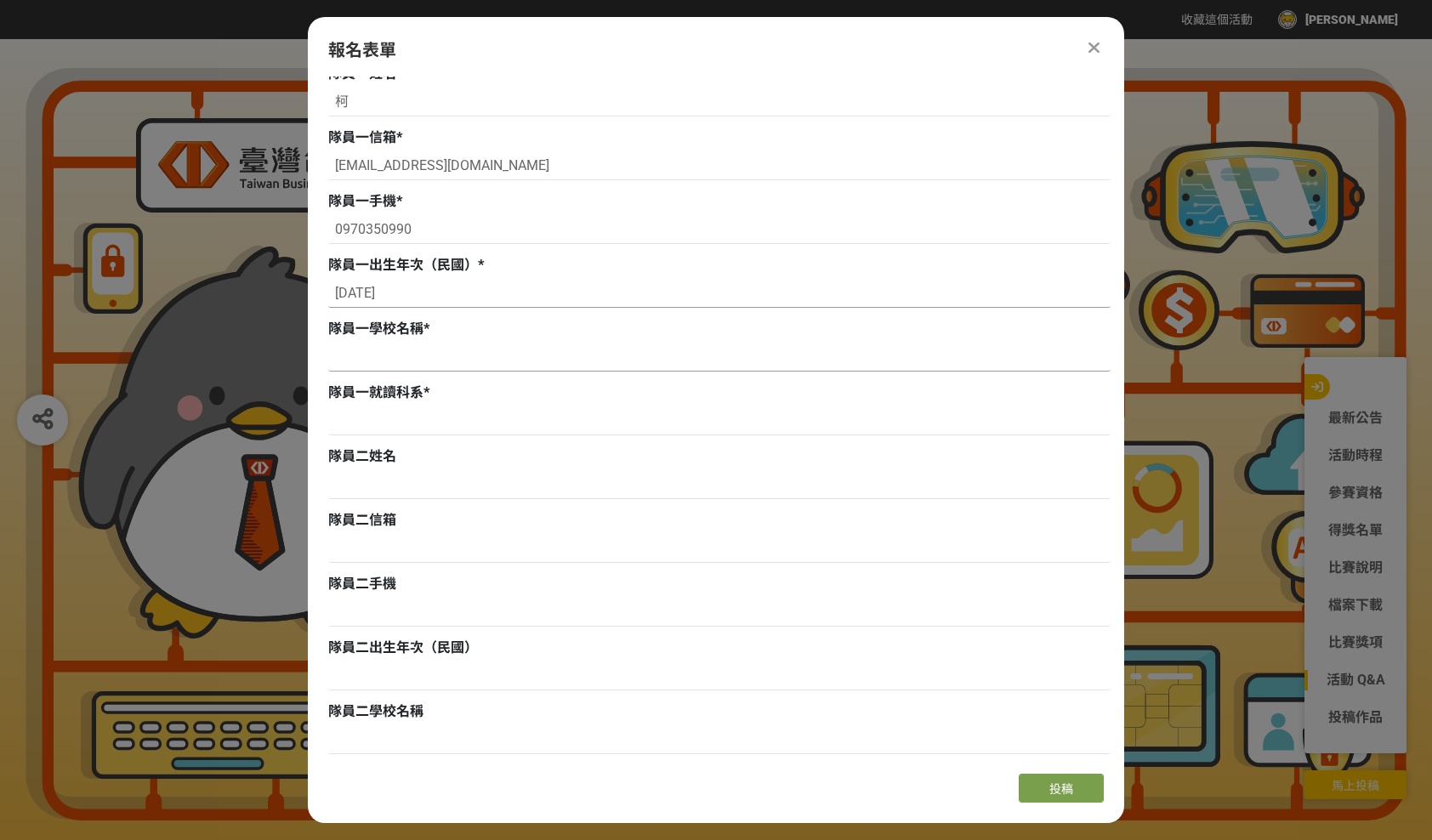
type input "94/5/6"
click at [573, 369] on input at bounding box center [719, 357] width 782 height 28
type input "t"
type input "0"
type input "成功大學"
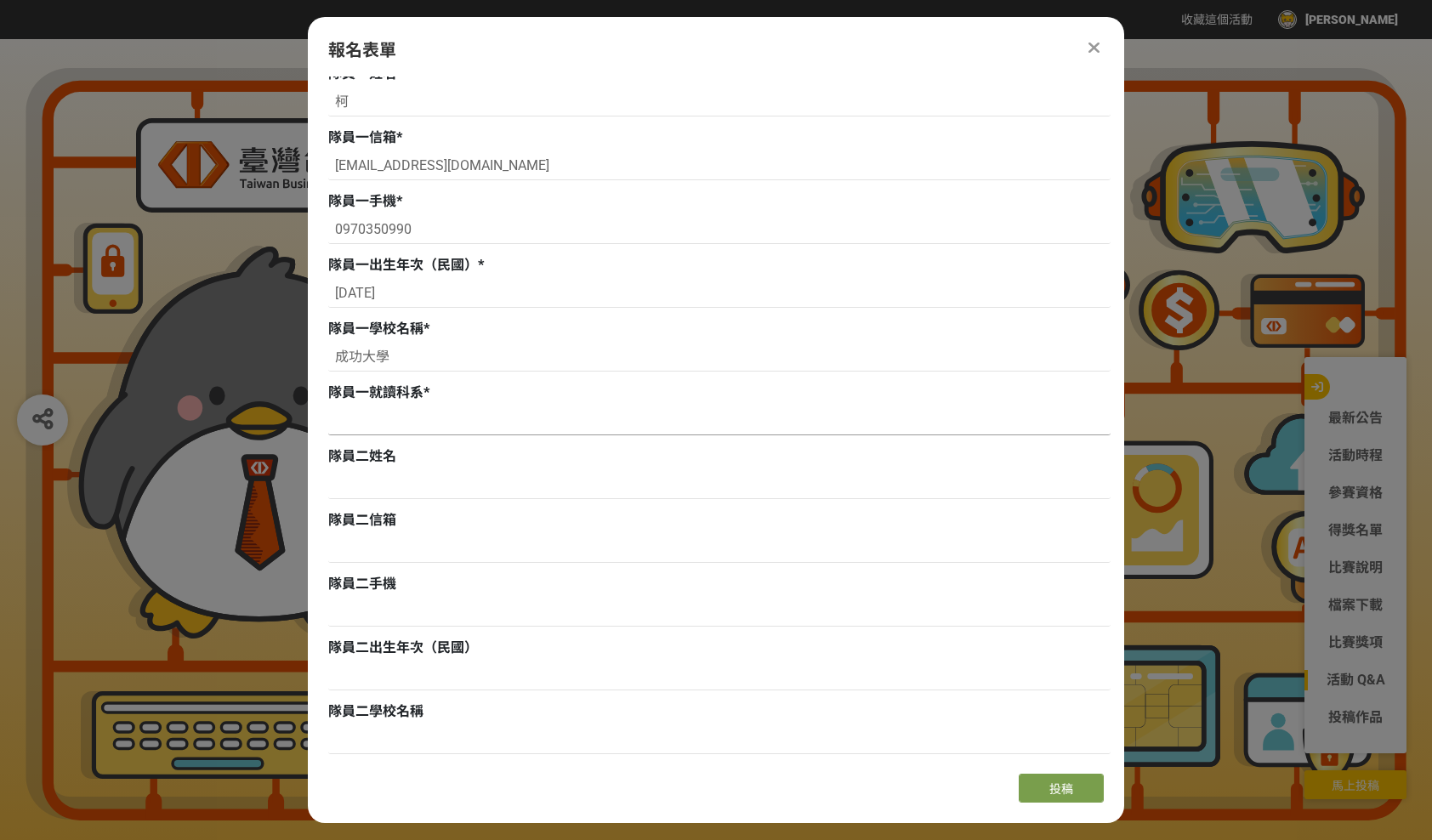
click at [554, 432] on input at bounding box center [719, 420] width 782 height 28
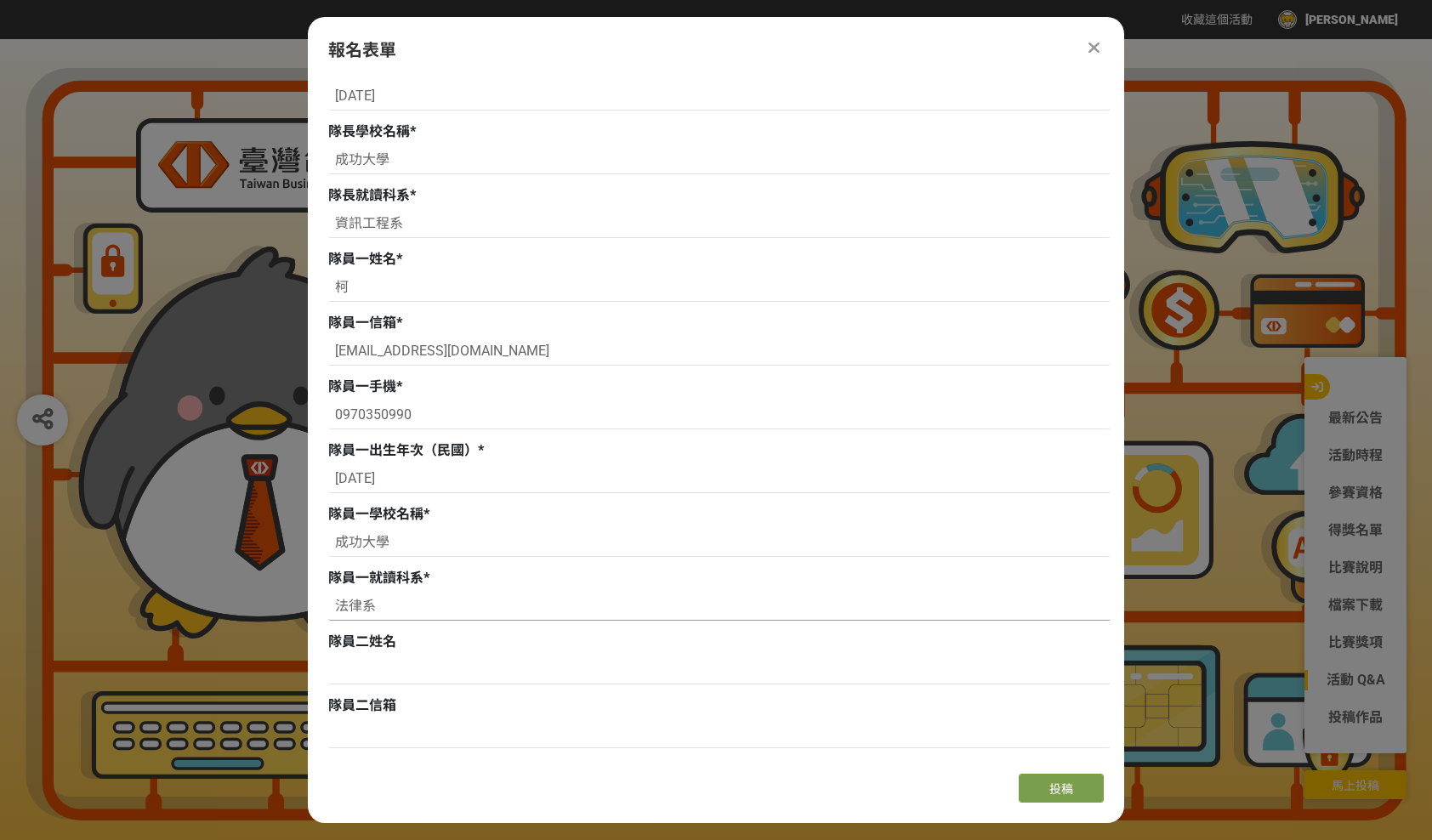
scroll to position [483, 0]
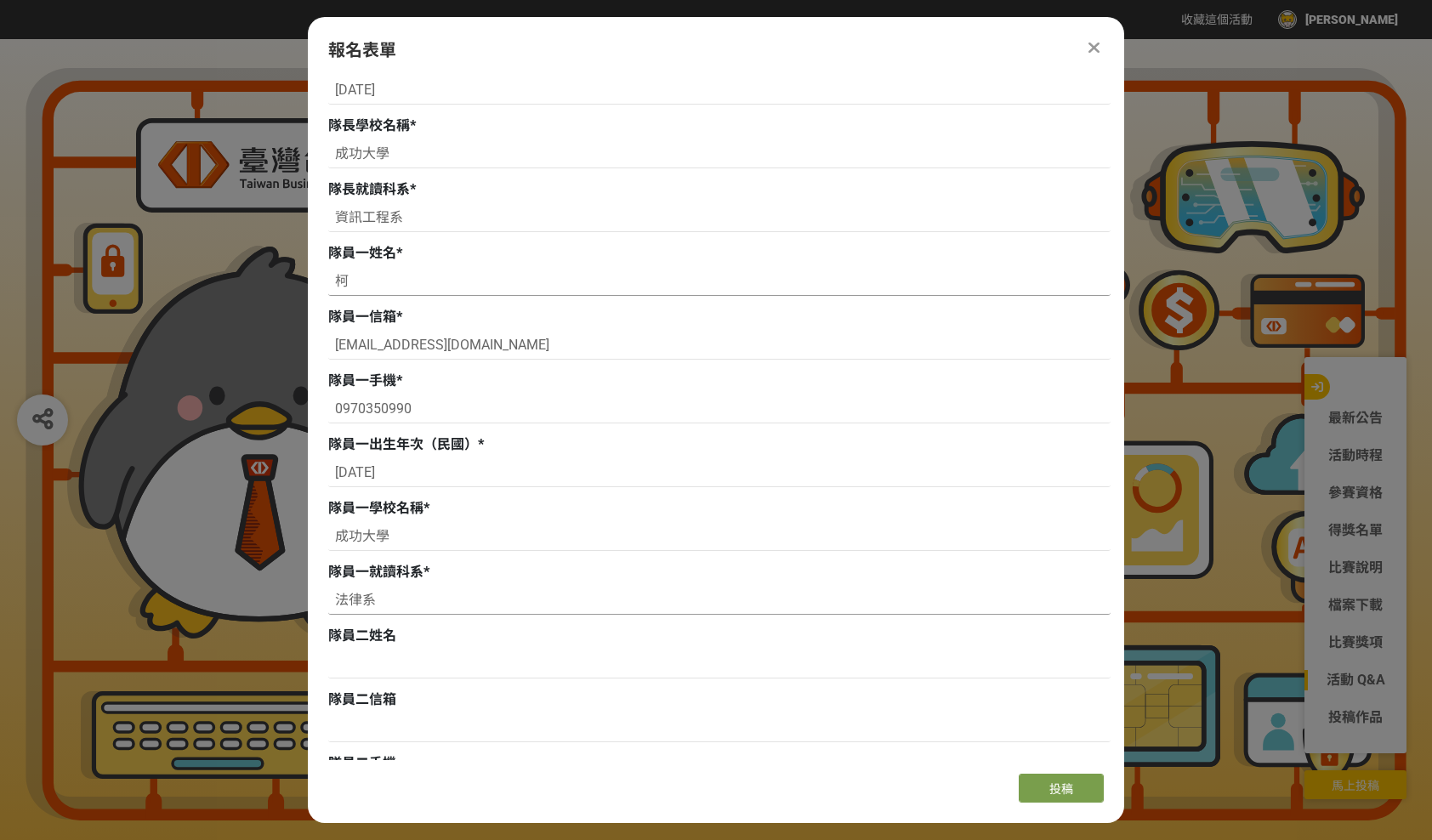
type input "法律系"
click at [395, 271] on input "柯" at bounding box center [719, 281] width 782 height 28
type input "柯羽恩"
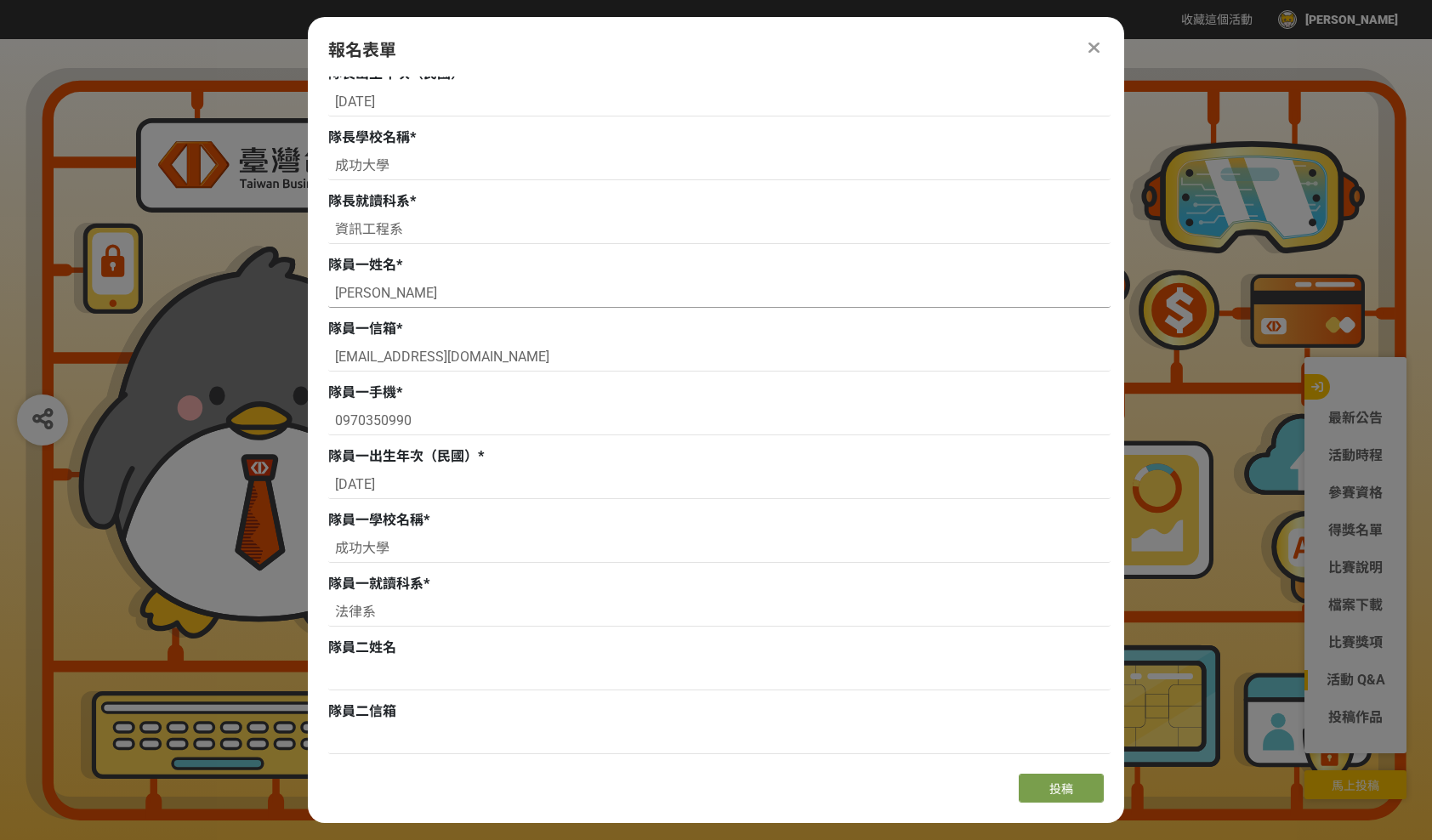
click at [395, 271] on span "隊員一姓名" at bounding box center [362, 265] width 68 height 17
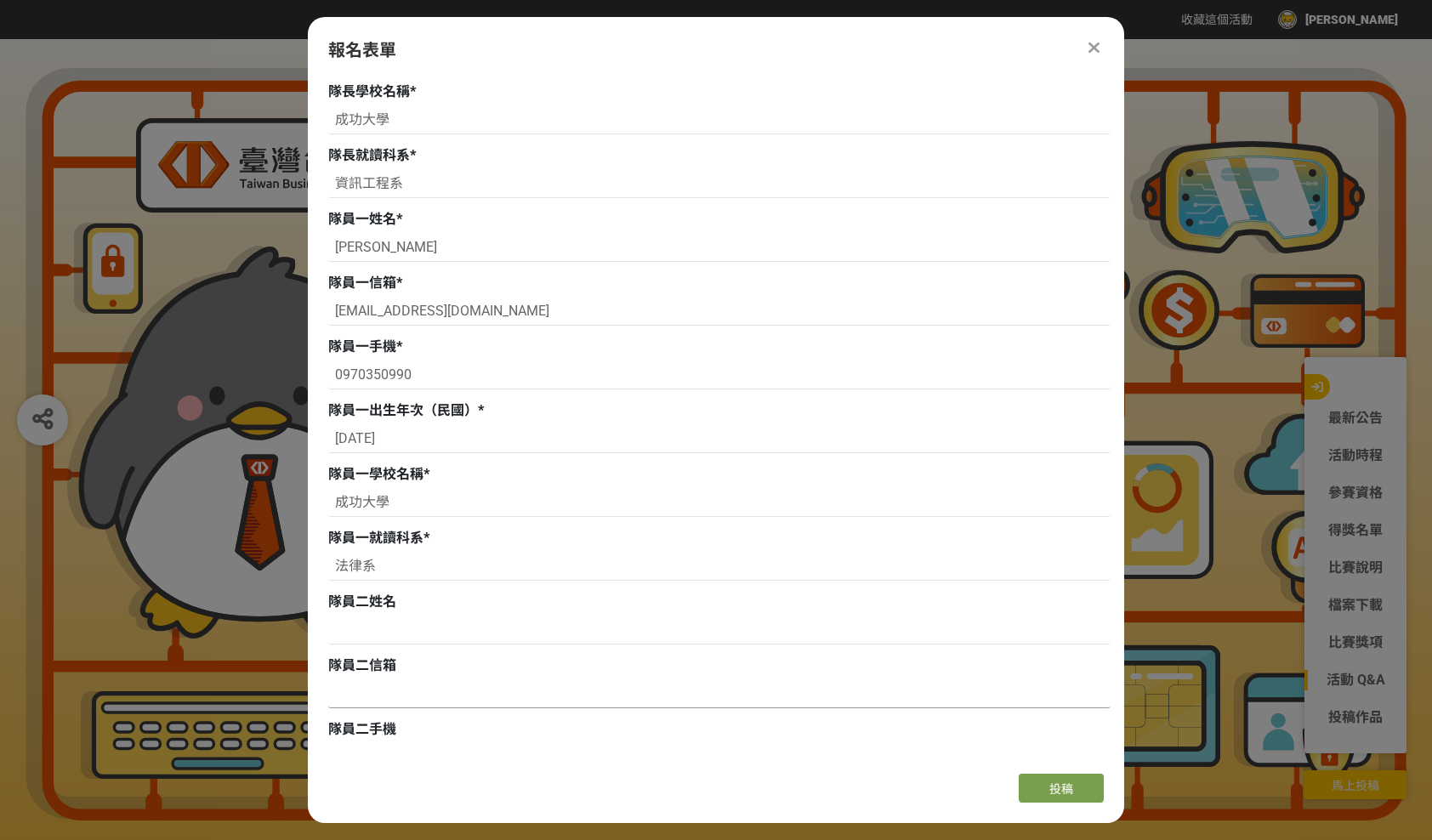
scroll to position [516, 0]
